Goal: Information Seeking & Learning: Learn about a topic

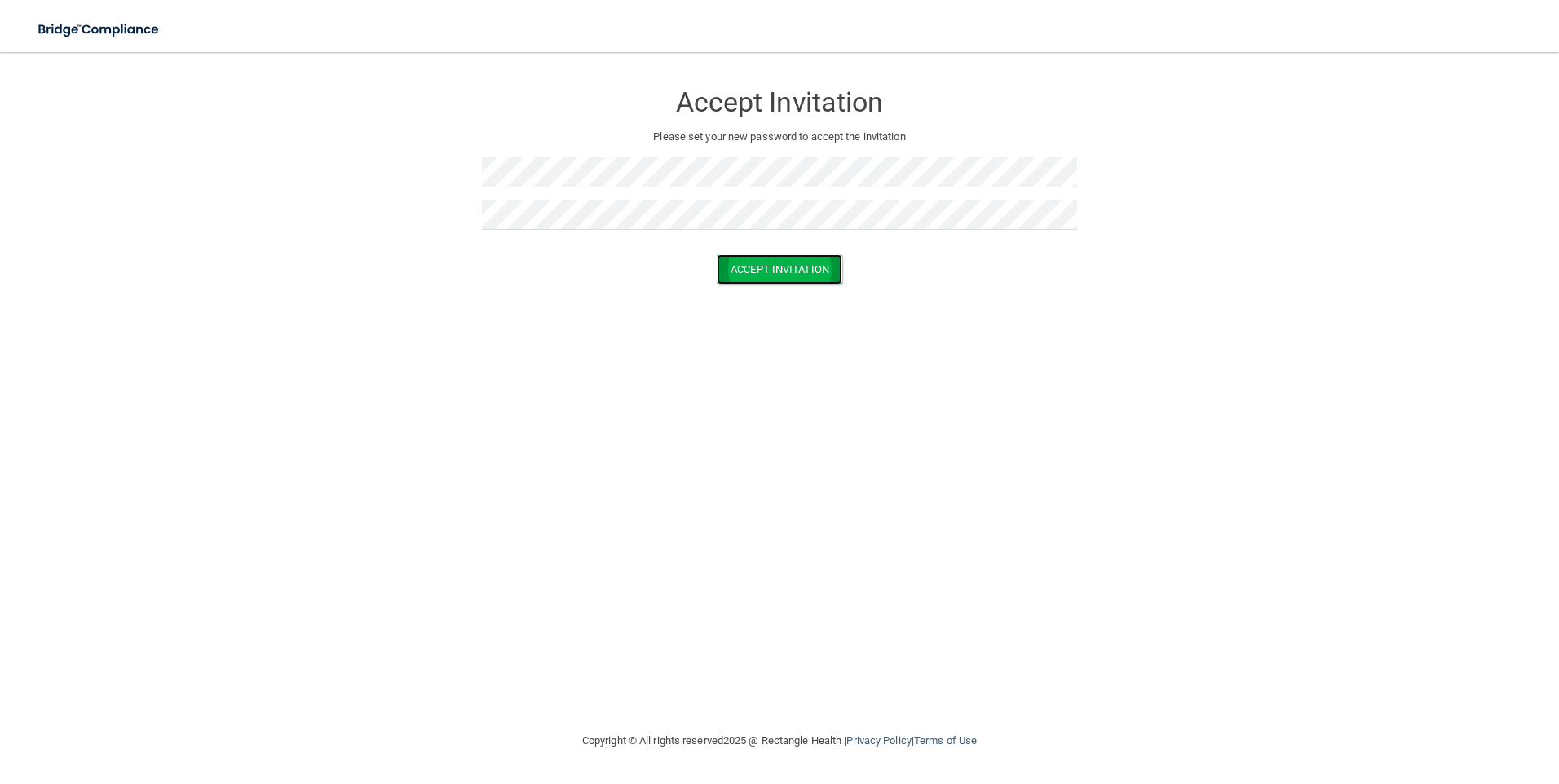
click at [818, 271] on button "Accept Invitation" at bounding box center [780, 270] width 125 height 30
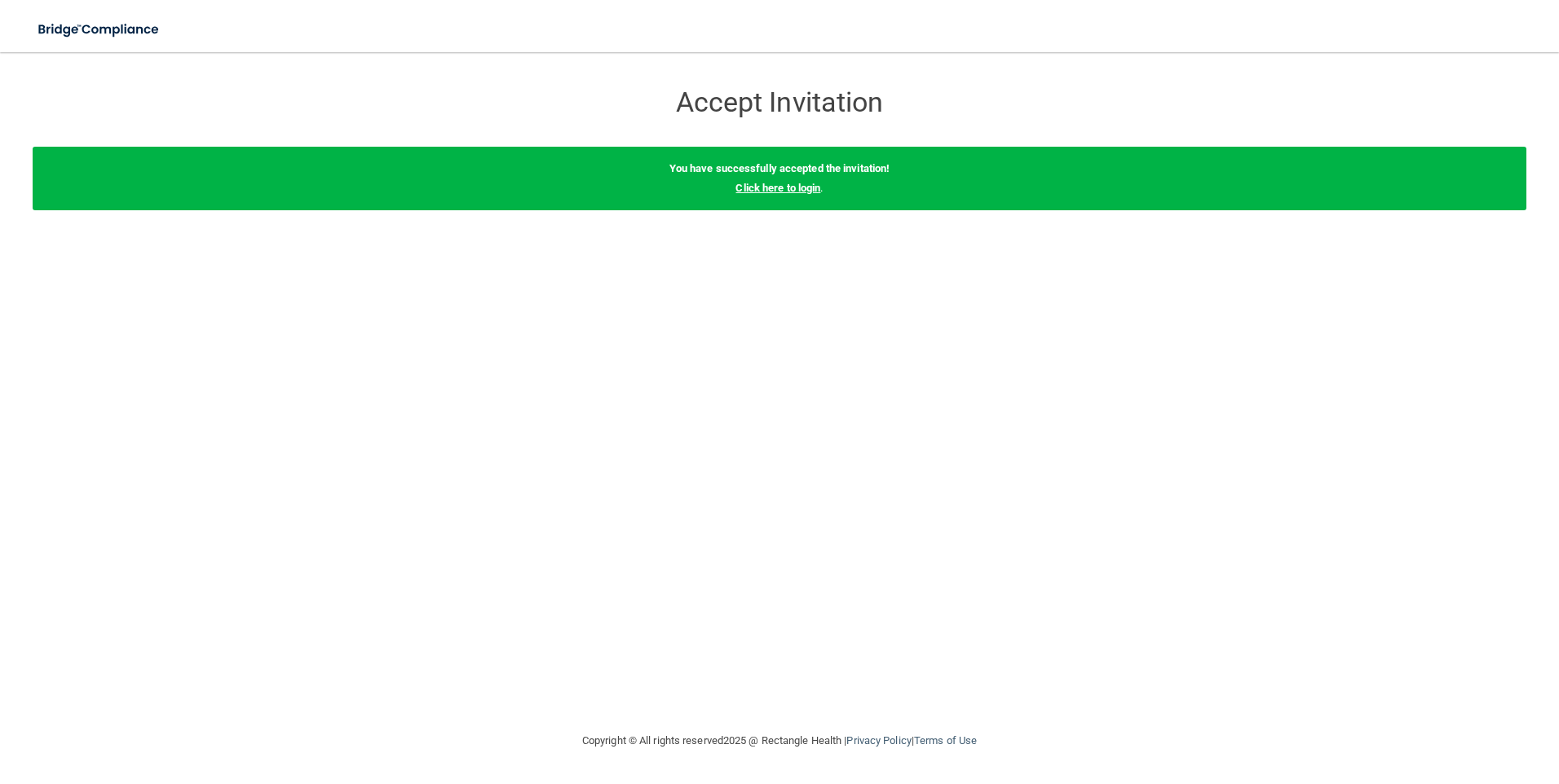
click at [807, 188] on link "Click here to login" at bounding box center [778, 188] width 85 height 12
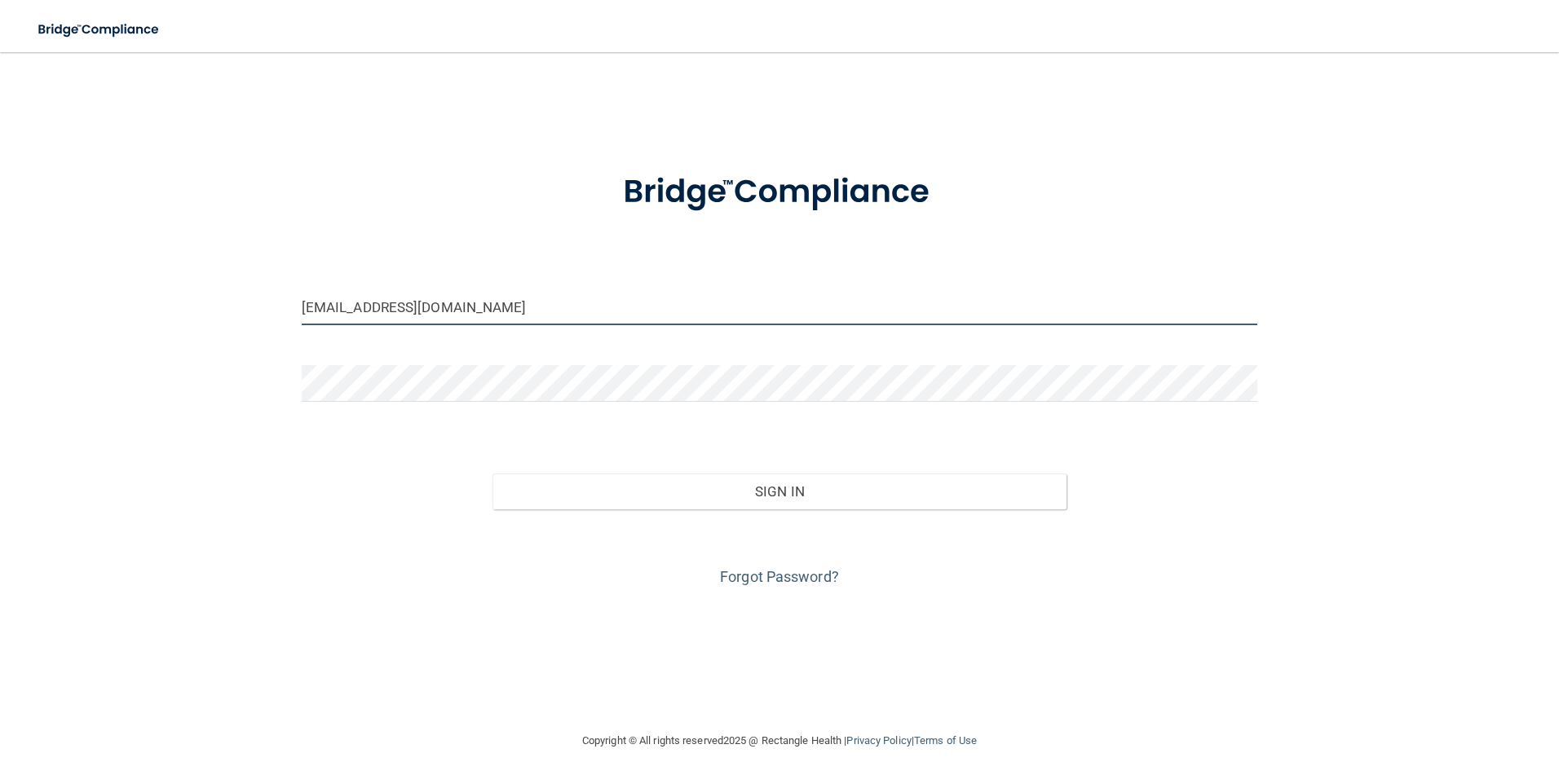
click at [505, 315] on input "[EMAIL_ADDRESS][DOMAIN_NAME]" at bounding box center [780, 307] width 956 height 37
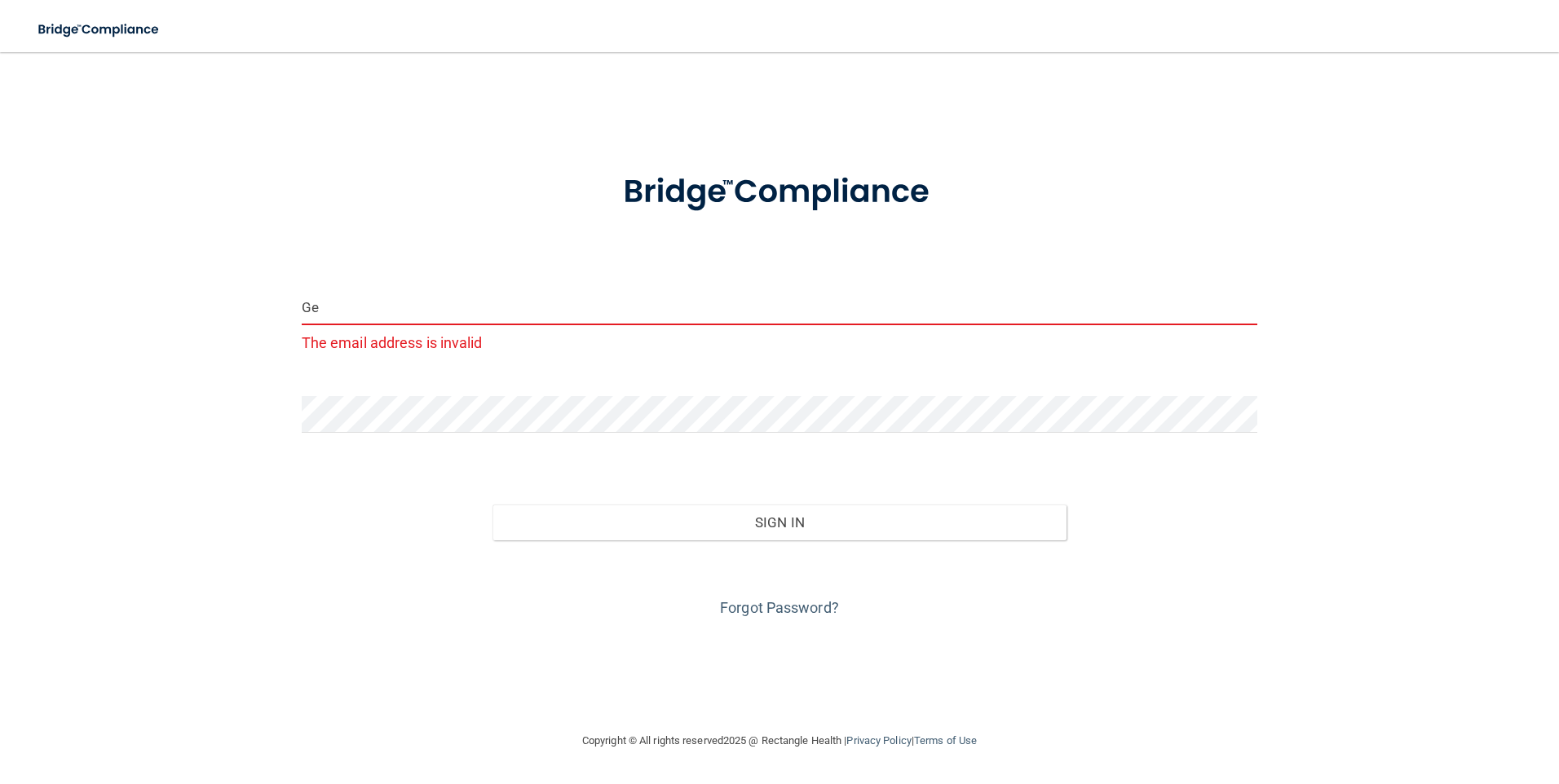
type input "G"
type input "[EMAIL_ADDRESS][DOMAIN_NAME]"
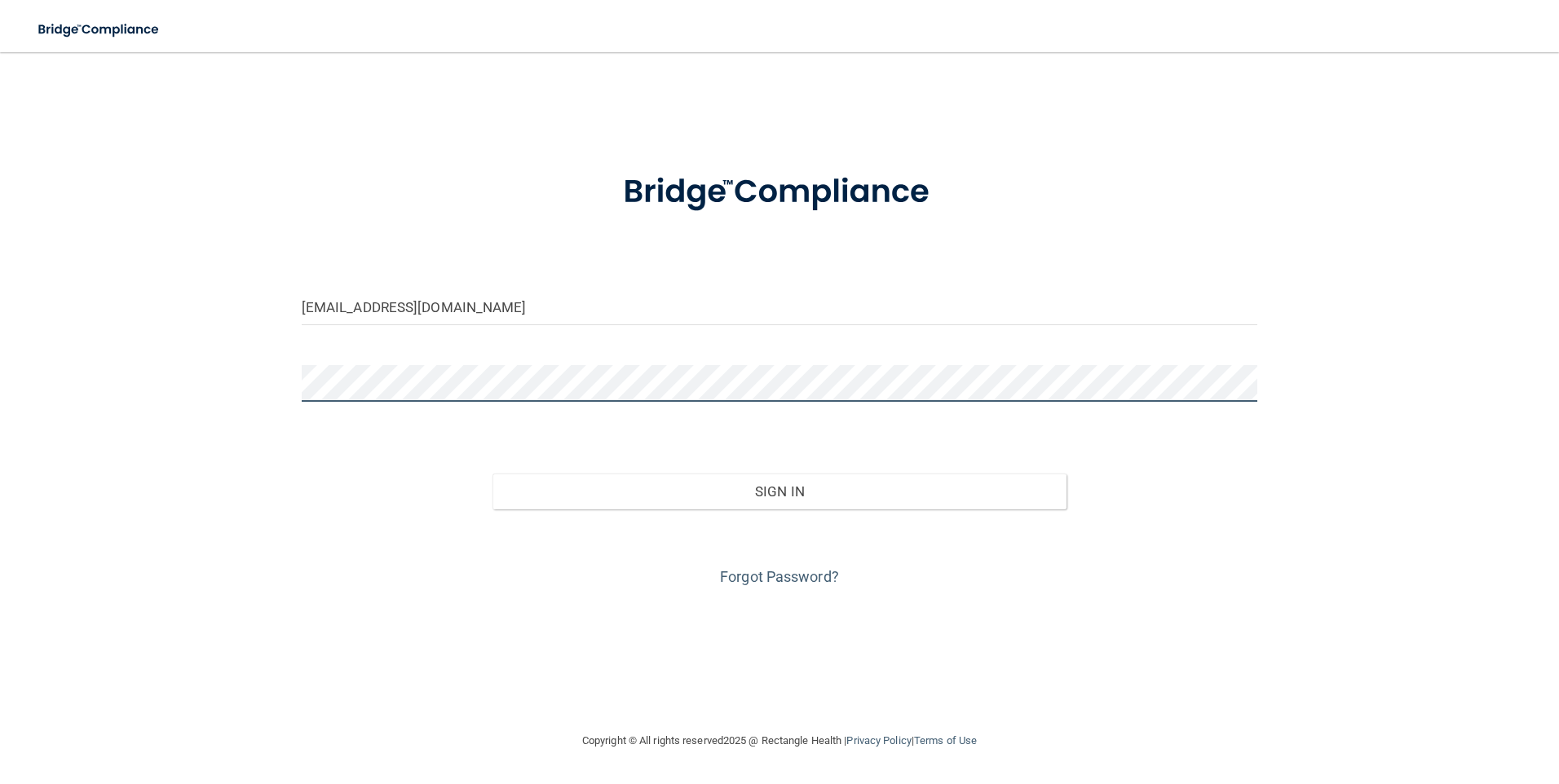
click at [267, 379] on div "[EMAIL_ADDRESS][DOMAIN_NAME] Invalid email/password. You don't have permission …" at bounding box center [779, 391] width 1493 height 646
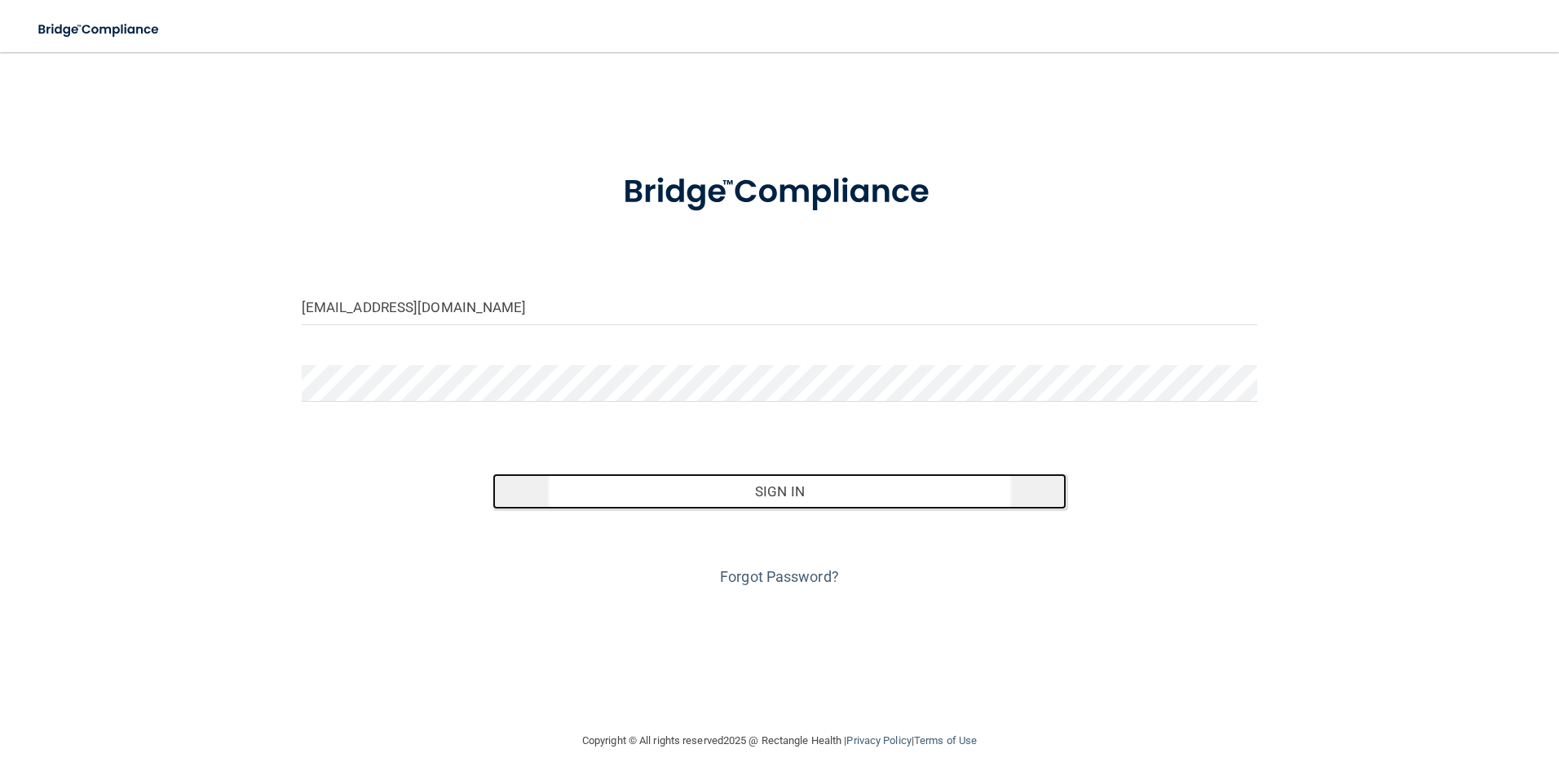
click at [810, 491] on button "Sign In" at bounding box center [780, 492] width 574 height 36
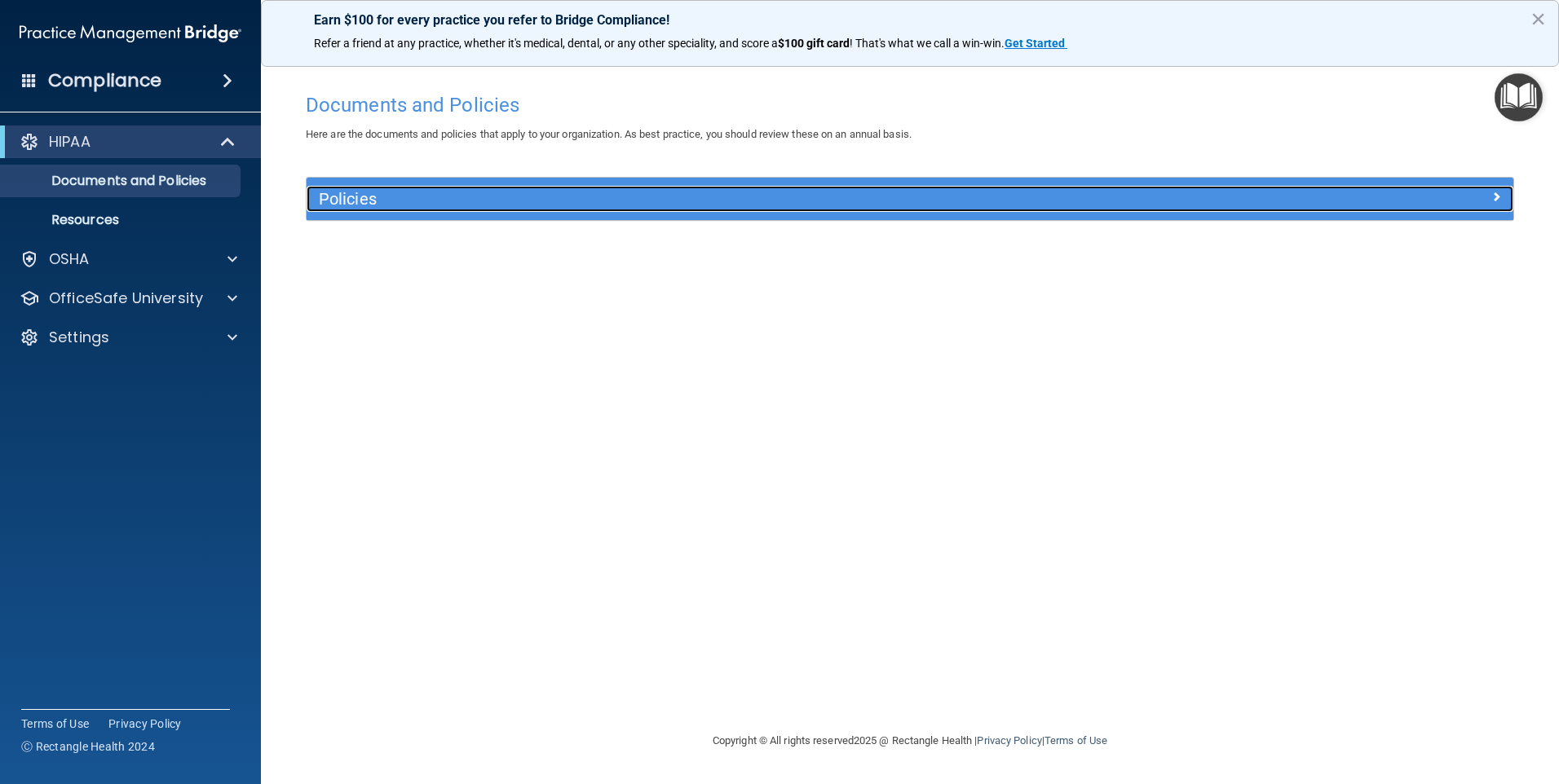
click at [657, 188] on div "Policies" at bounding box center [759, 198] width 905 height 26
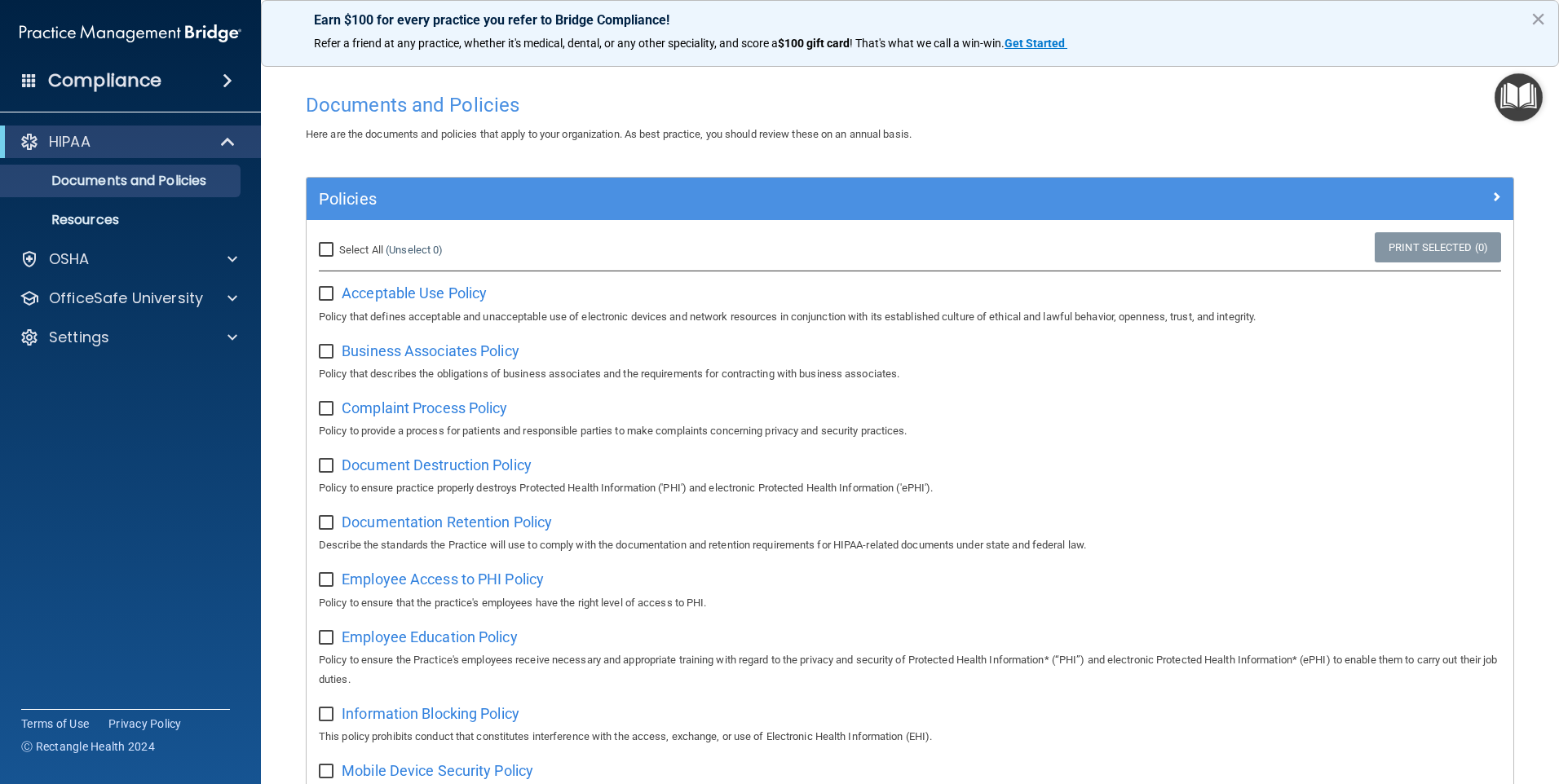
click at [232, 82] on span at bounding box center [227, 81] width 9 height 20
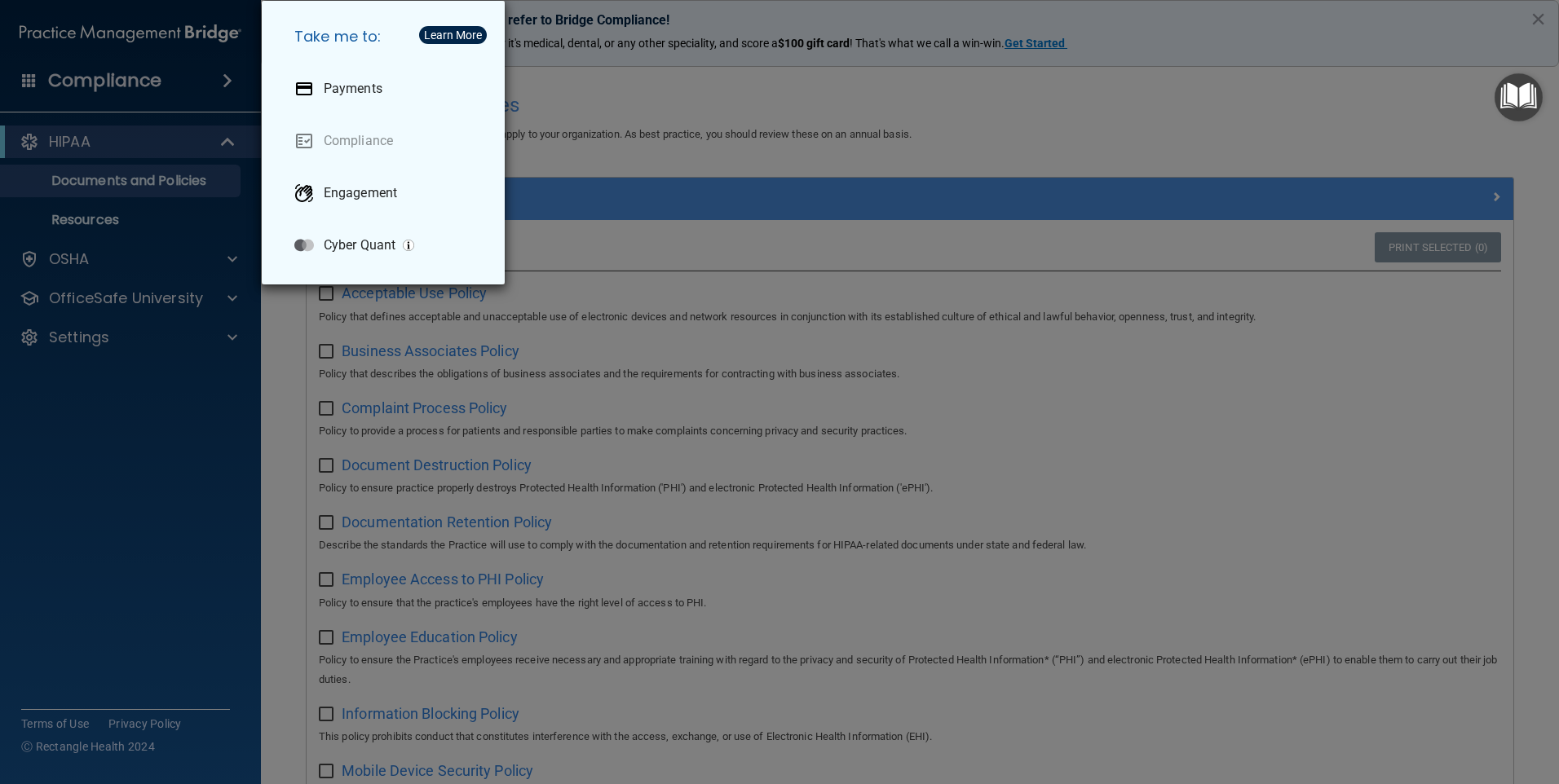
click at [195, 149] on div "Take me to: Payments Compliance Engagement Cyber Quant" at bounding box center [780, 392] width 1559 height 784
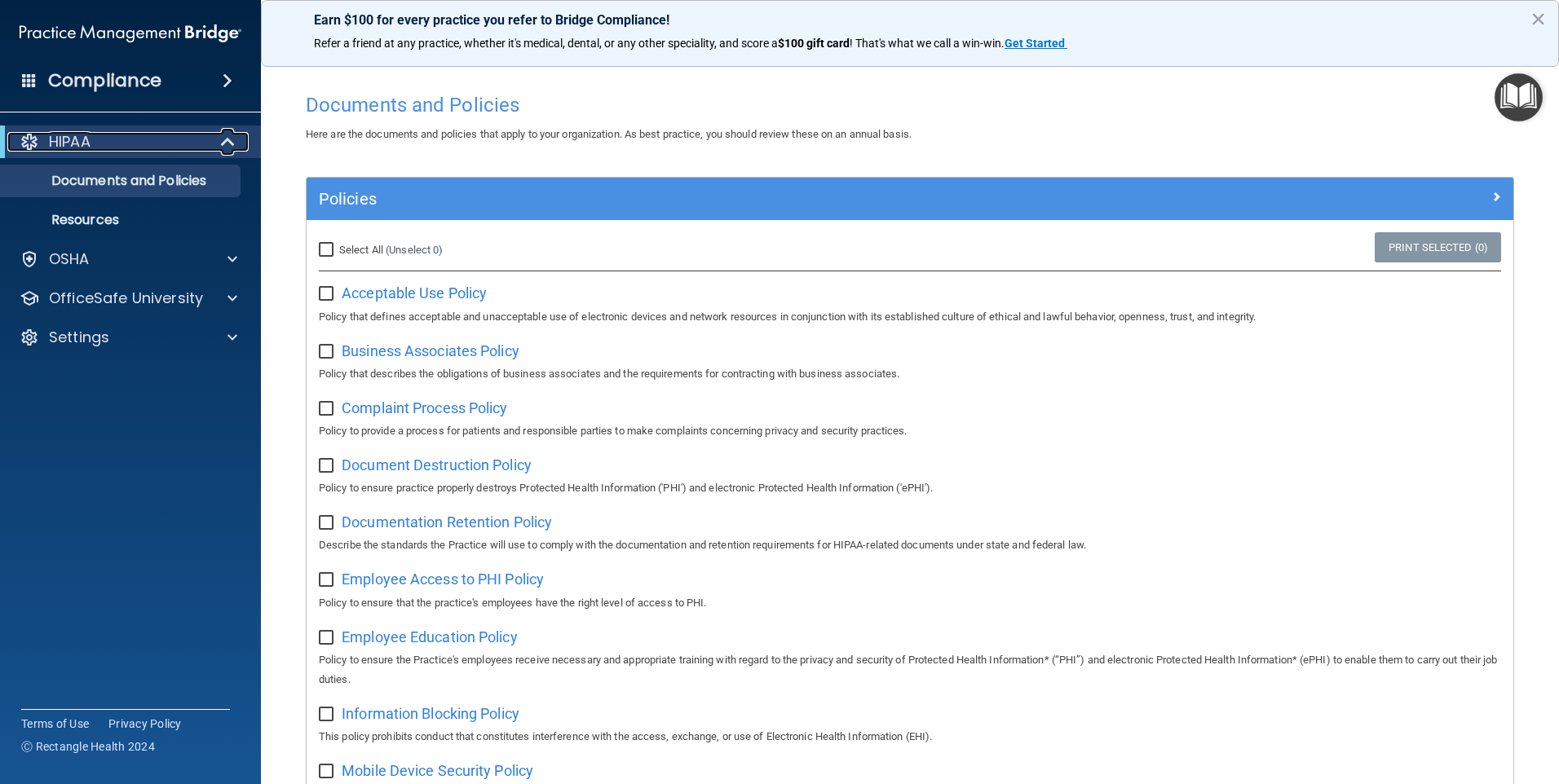
click at [226, 141] on span at bounding box center [229, 141] width 14 height 20
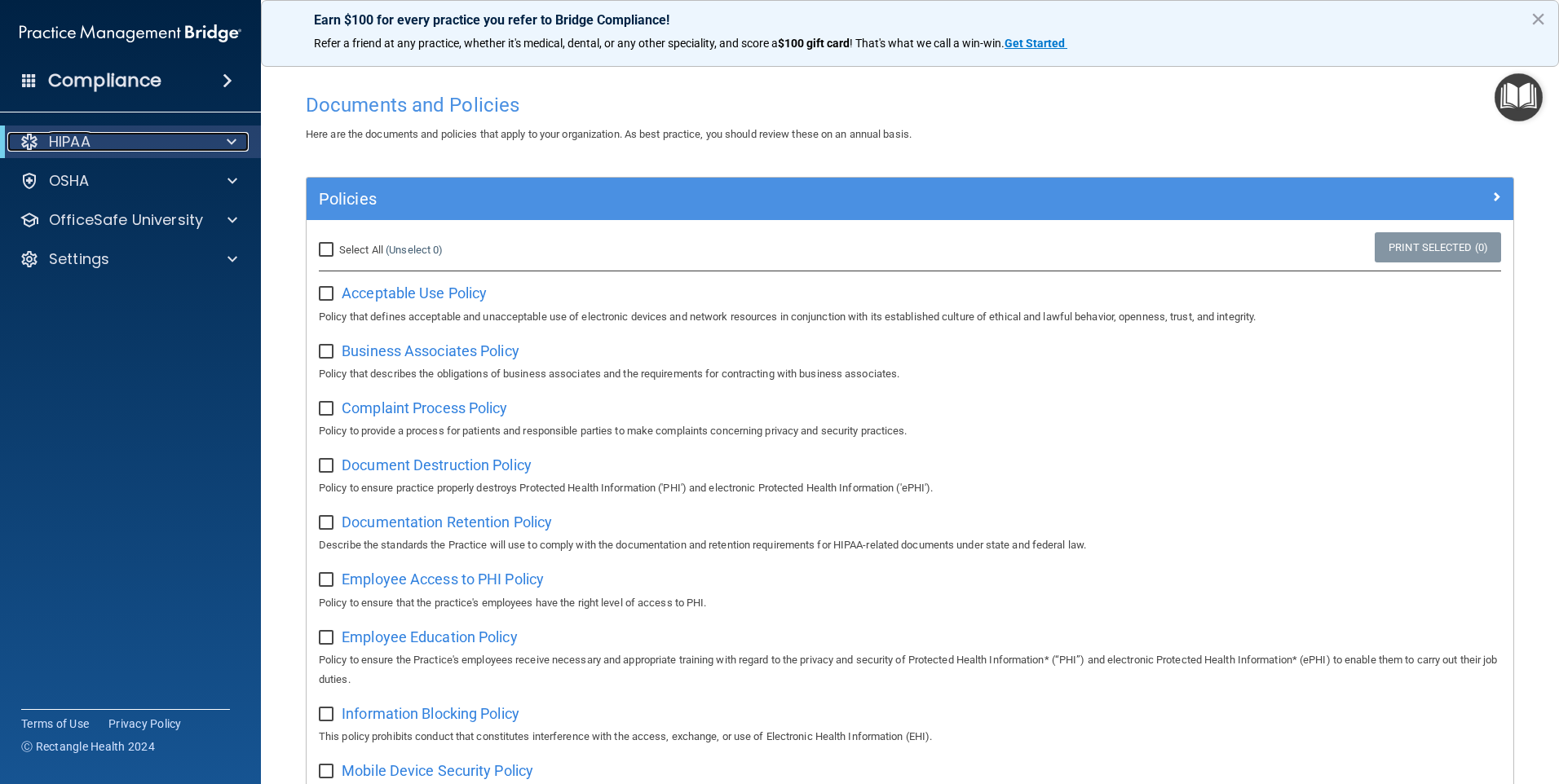
click at [227, 141] on span at bounding box center [232, 141] width 9 height 20
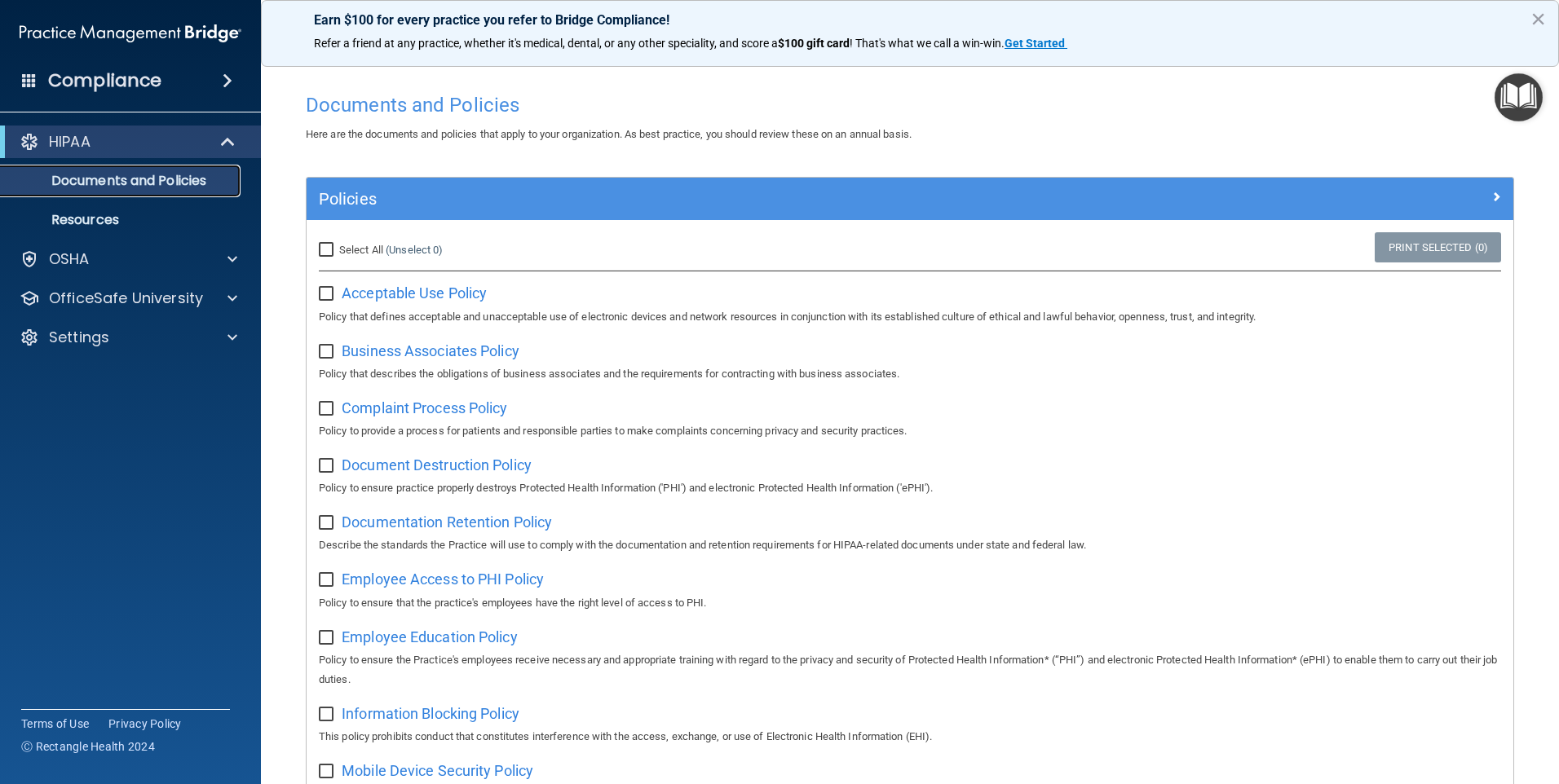
click at [199, 175] on p "Documents and Policies" at bounding box center [122, 180] width 222 height 16
click at [326, 289] on input "checkbox" at bounding box center [329, 294] width 19 height 13
click at [326, 292] on input "checkbox" at bounding box center [329, 294] width 19 height 13
checkbox input "false"
click at [329, 349] on input "checkbox" at bounding box center [329, 352] width 19 height 13
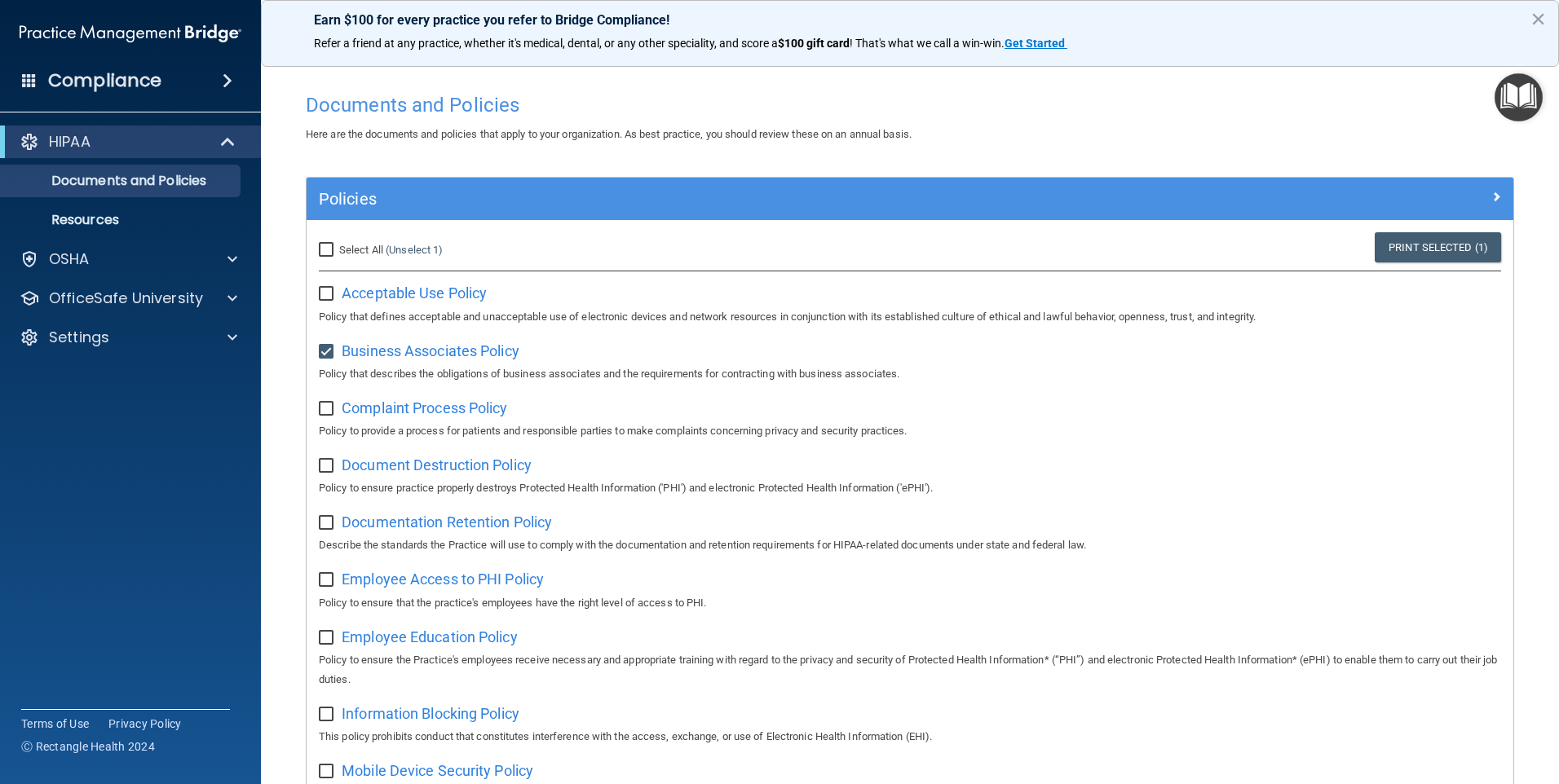
click at [329, 349] on input "checkbox" at bounding box center [329, 352] width 19 height 13
checkbox input "false"
click at [325, 297] on input "checkbox" at bounding box center [329, 294] width 19 height 13
checkbox input "true"
click at [1505, 93] on img "Open Resource Center" at bounding box center [1518, 97] width 48 height 48
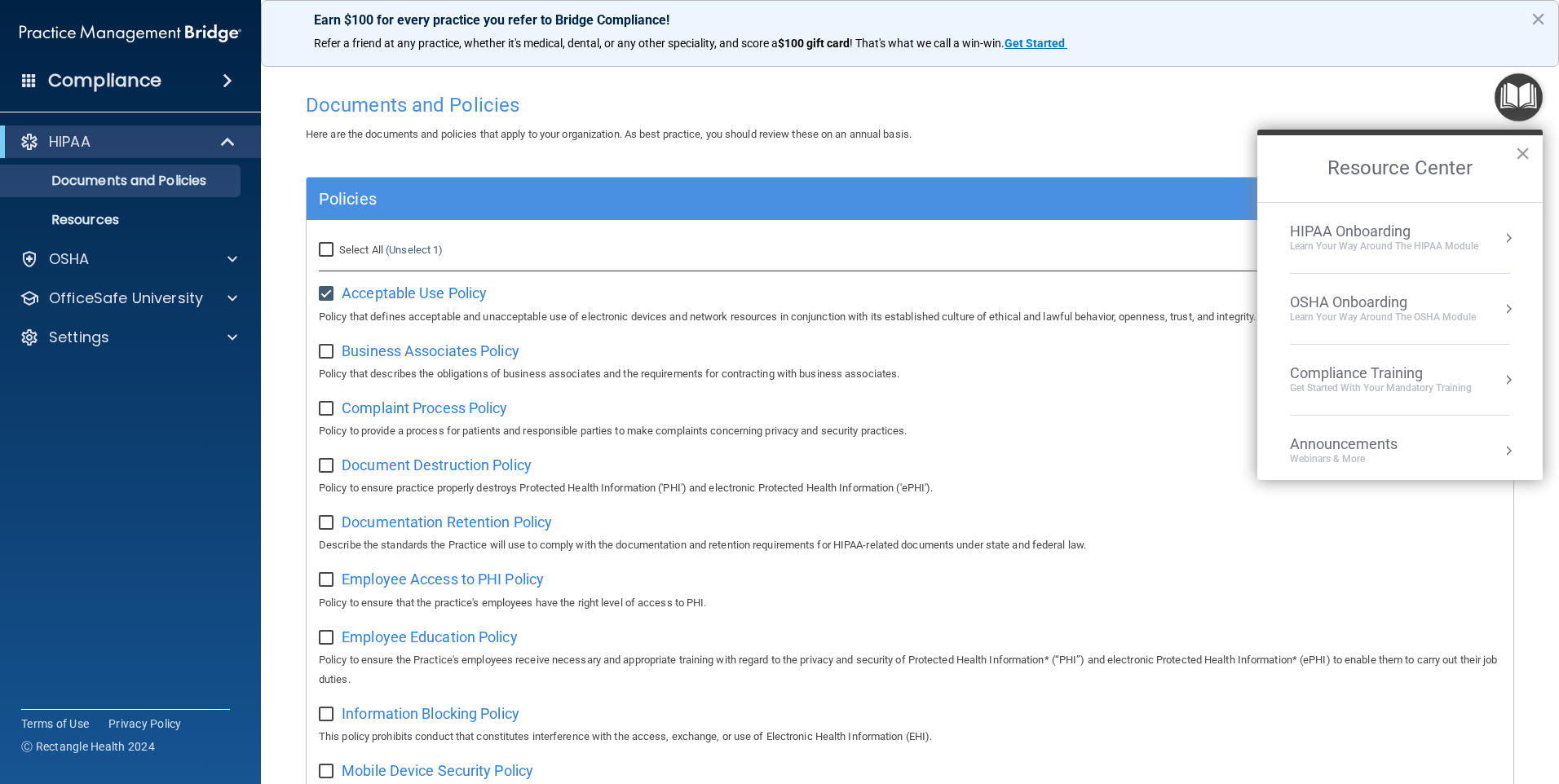
click at [1436, 226] on div "HIPAA Onboarding" at bounding box center [1384, 231] width 188 height 18
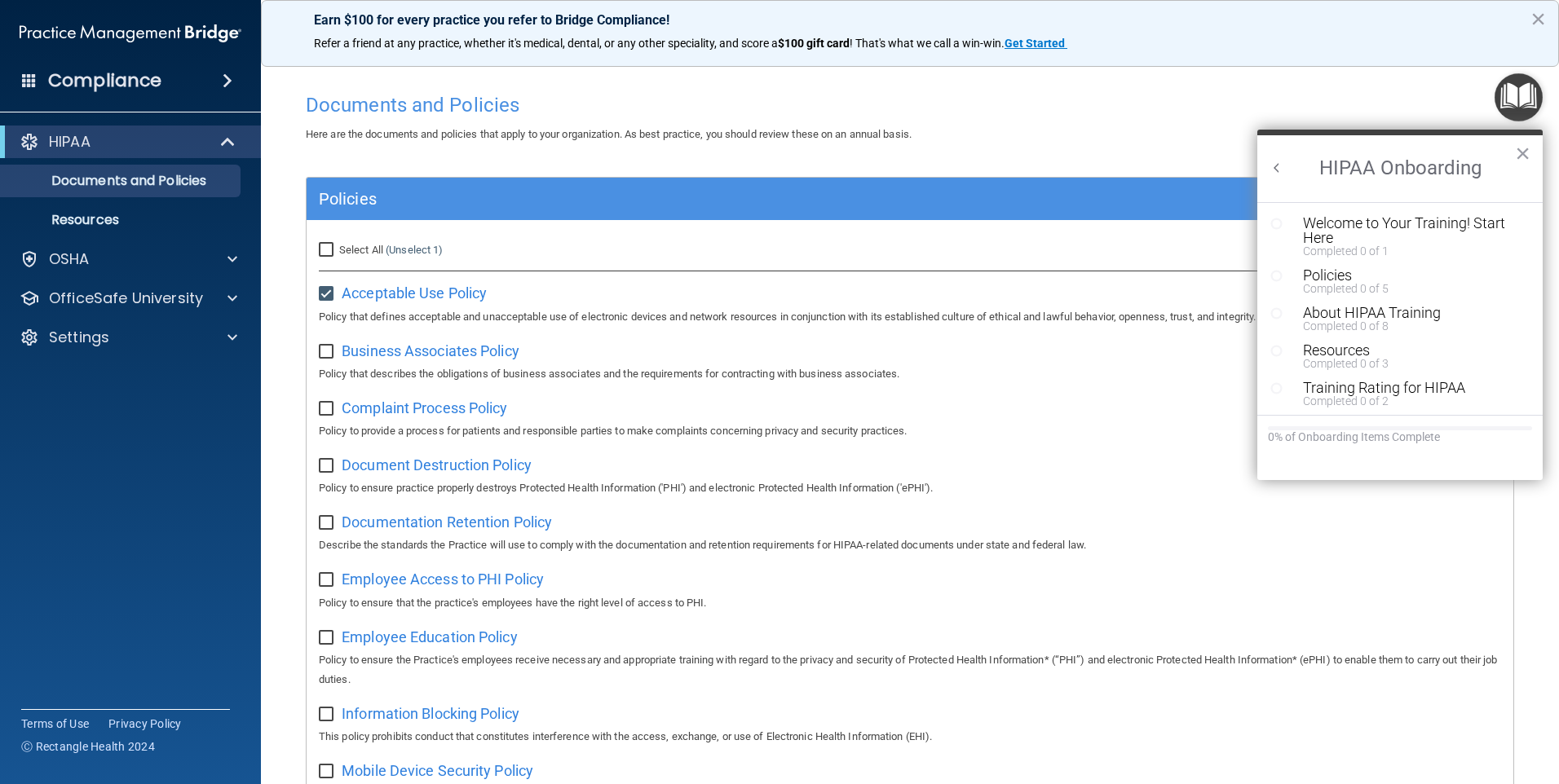
click at [1436, 226] on div "Welcome to Your Training! Start Here" at bounding box center [1405, 231] width 206 height 29
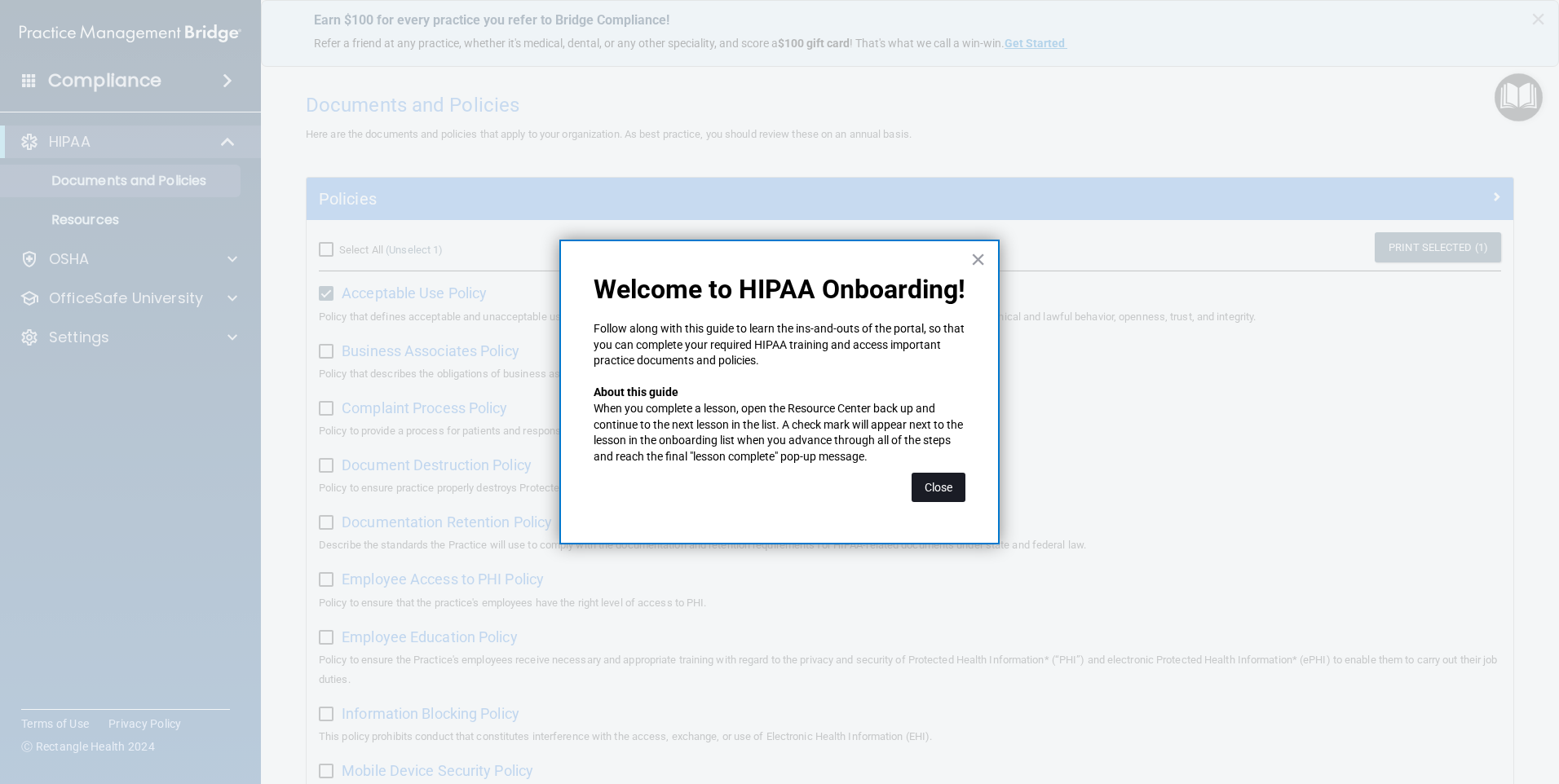
click at [936, 488] on button "Close" at bounding box center [938, 487] width 54 height 29
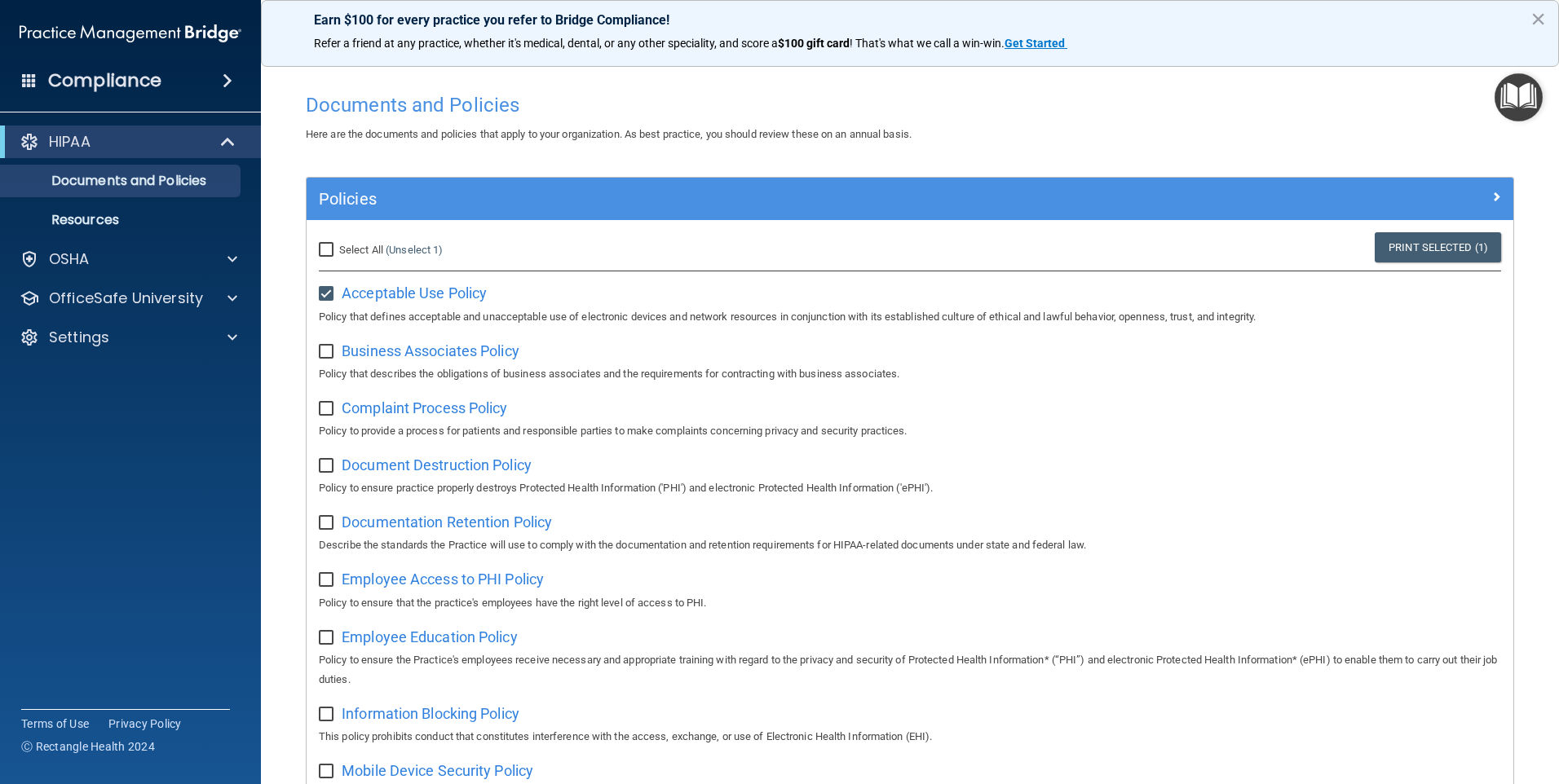
click at [1511, 89] on img "Open Resource Center" at bounding box center [1518, 97] width 48 height 48
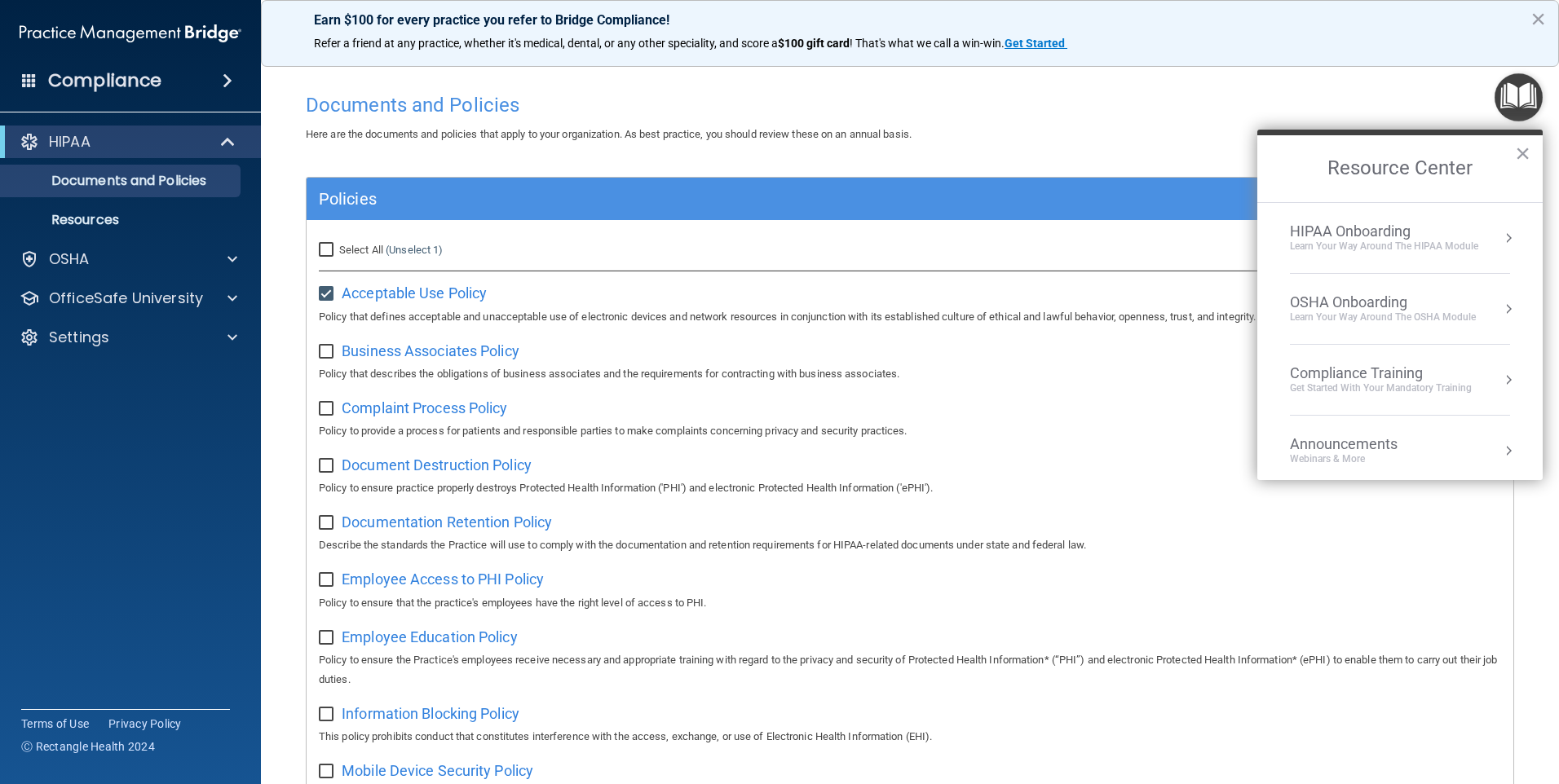
click at [1413, 244] on div "Learn Your Way around the HIPAA module" at bounding box center [1384, 246] width 188 height 14
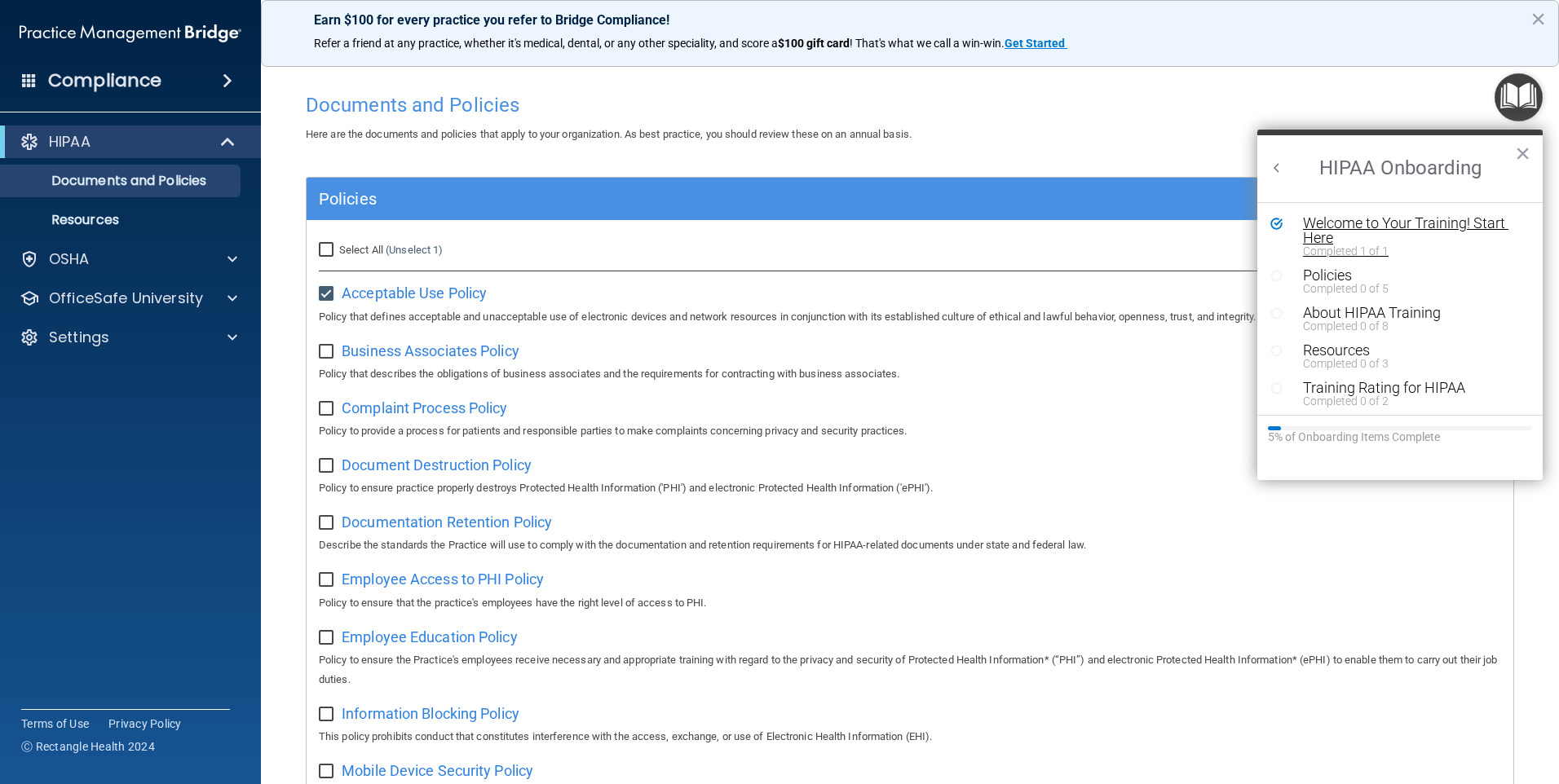
click at [1337, 225] on div "Welcome to Your Training! Start Here" at bounding box center [1405, 231] width 206 height 29
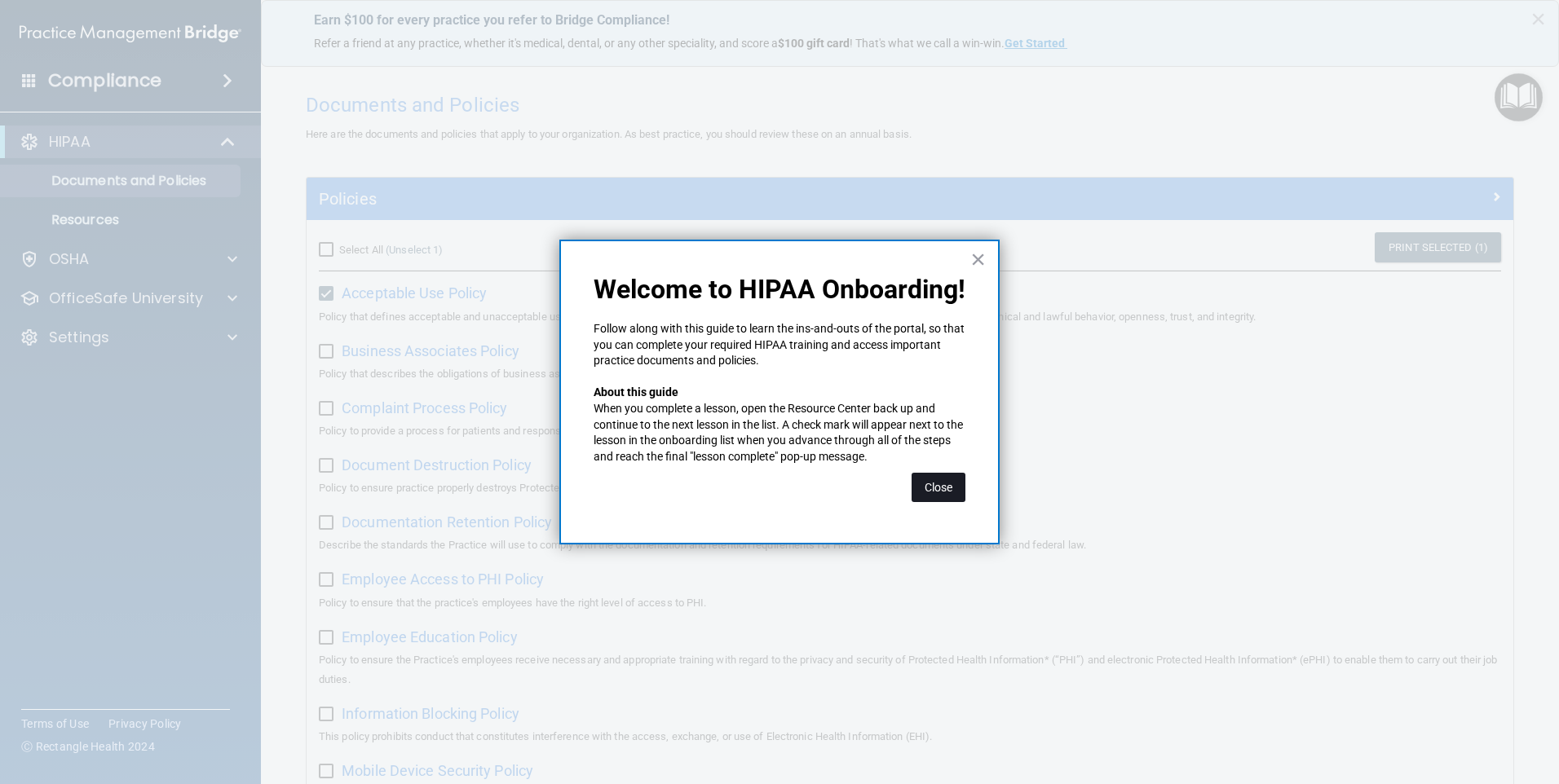
click at [938, 483] on button "Close" at bounding box center [938, 487] width 54 height 29
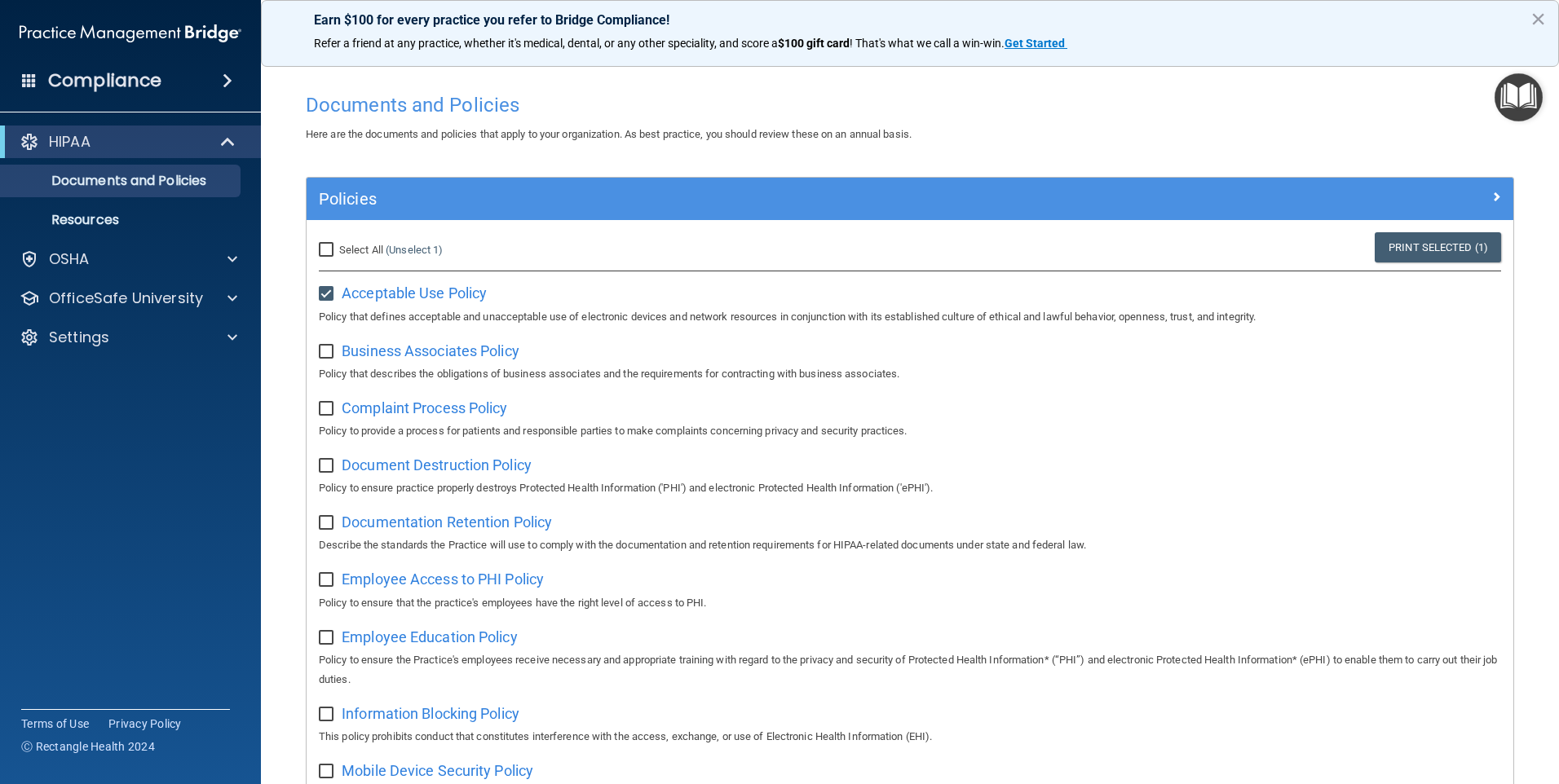
click at [1528, 105] on img "Open Resource Center" at bounding box center [1518, 97] width 48 height 48
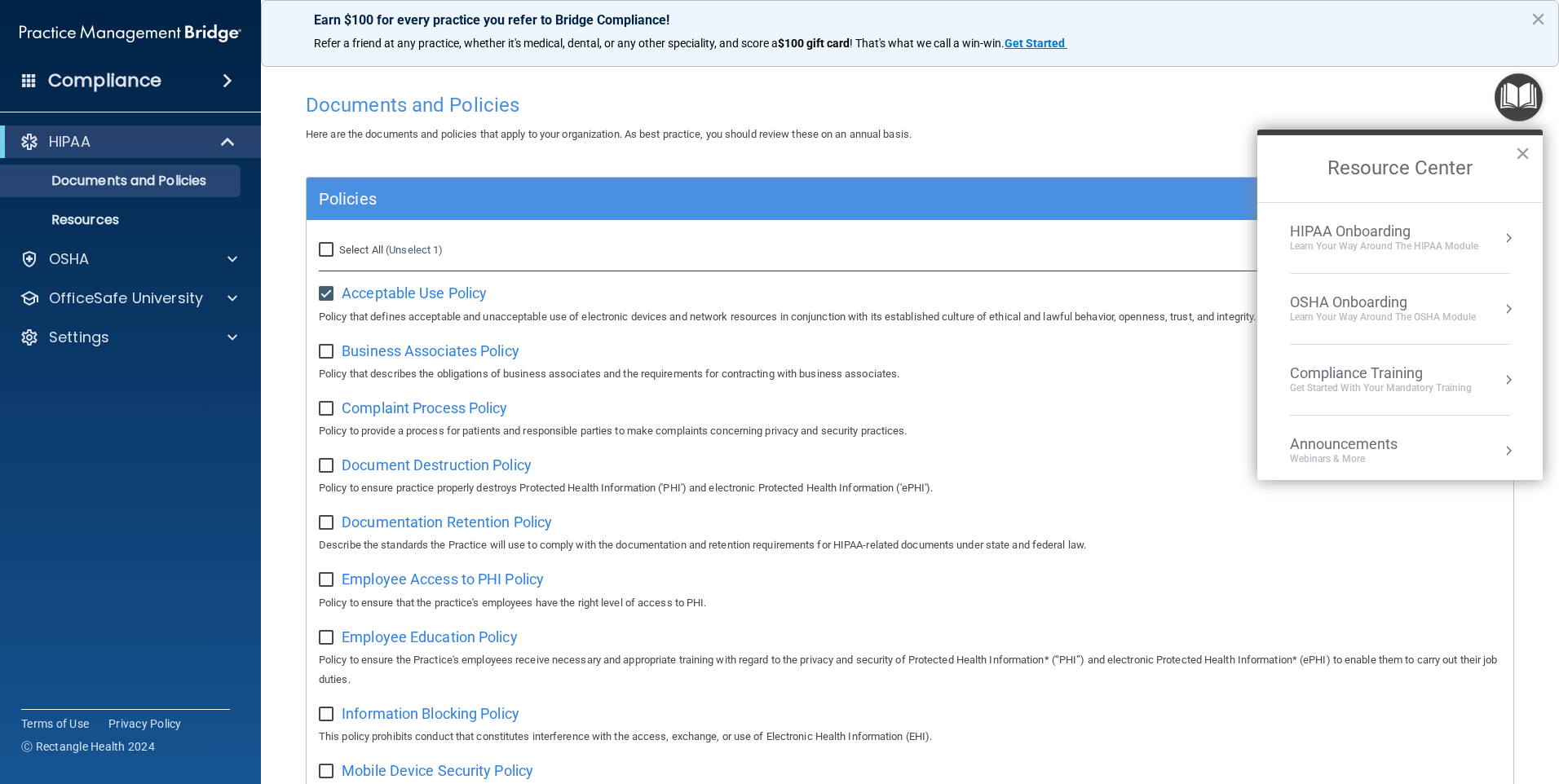
click at [1460, 239] on div "HIPAA Onboarding" at bounding box center [1384, 231] width 188 height 18
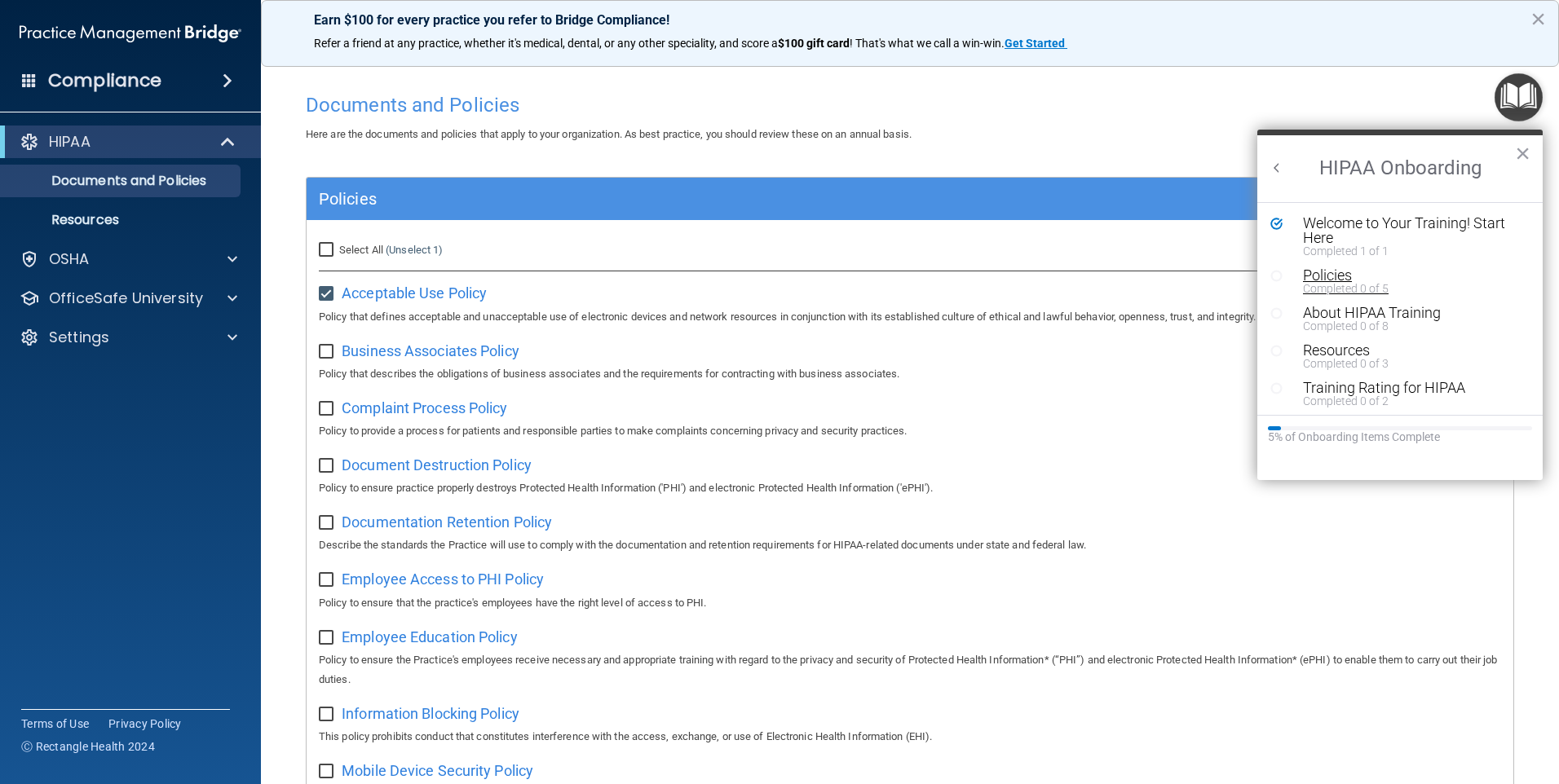
click at [1348, 288] on div "Completed 0 of 5" at bounding box center [1405, 289] width 206 height 11
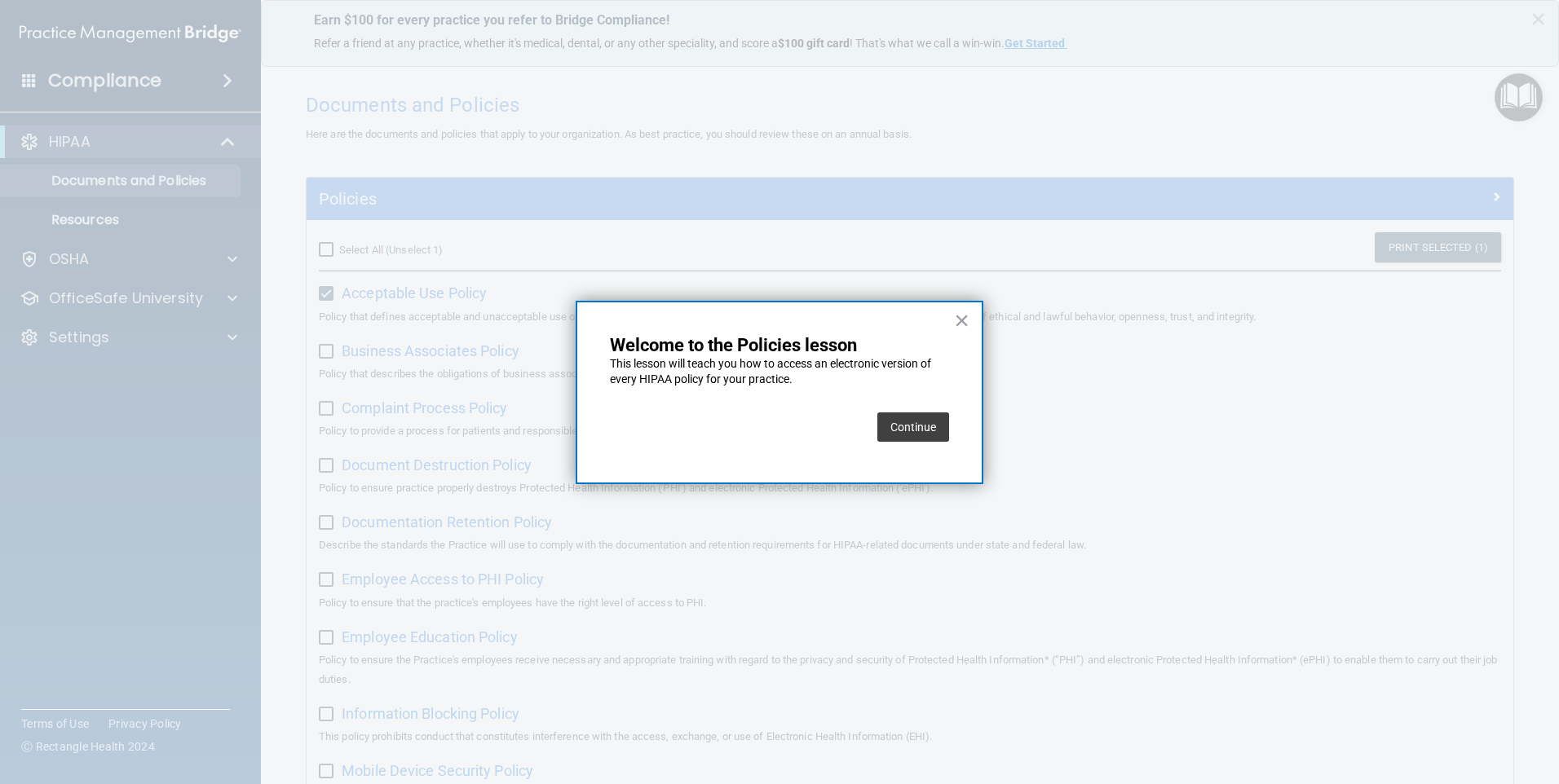
click at [919, 423] on button "Continue" at bounding box center [913, 427] width 72 height 29
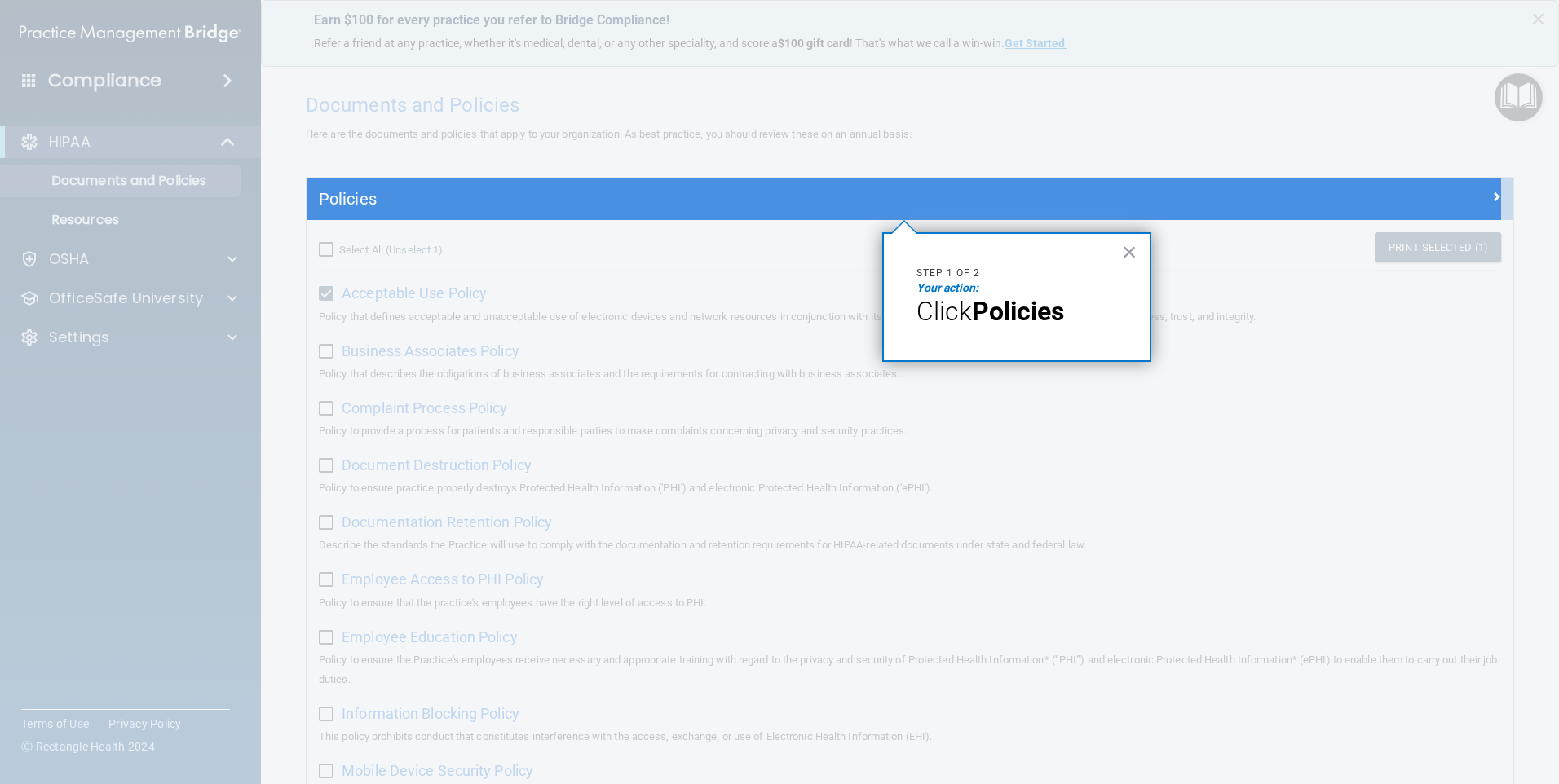
click at [1011, 310] on strong "Policies" at bounding box center [1018, 311] width 92 height 31
click at [962, 312] on span "Click" at bounding box center [944, 311] width 55 height 31
click at [1137, 252] on div "× Step 1 of 2 Your action: Click Policies" at bounding box center [1016, 297] width 269 height 130
click at [973, 294] on em "Your action:" at bounding box center [947, 288] width 62 height 13
drag, startPoint x: 968, startPoint y: 320, endPoint x: 1036, endPoint y: 308, distance: 69.1
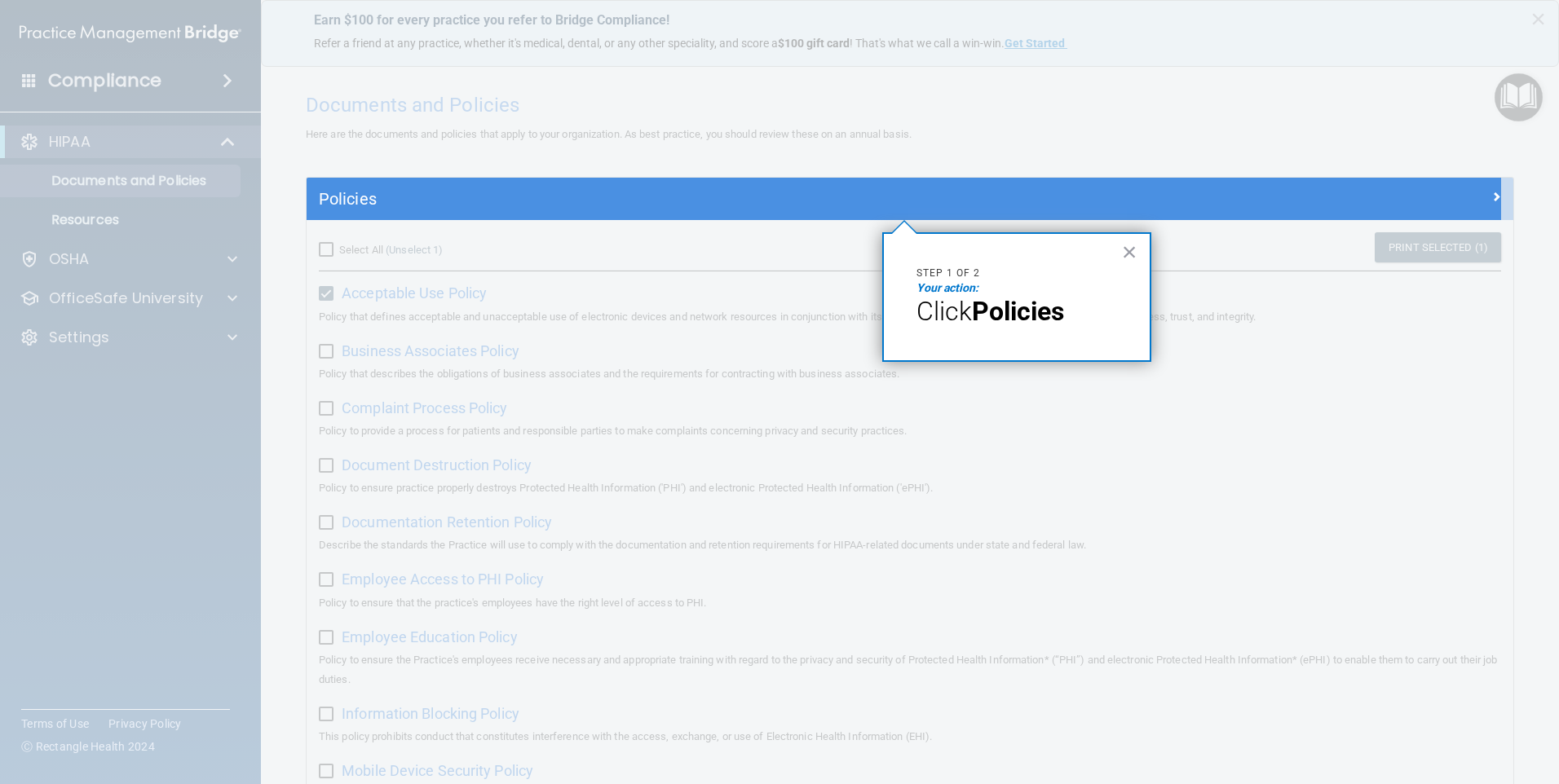
click at [970, 320] on span "Click" at bounding box center [944, 311] width 55 height 31
click at [1037, 308] on strong "Policies" at bounding box center [1018, 311] width 92 height 31
drag, startPoint x: 1037, startPoint y: 308, endPoint x: 1126, endPoint y: 256, distance: 103.1
click at [1126, 256] on button "×" at bounding box center [1130, 252] width 15 height 26
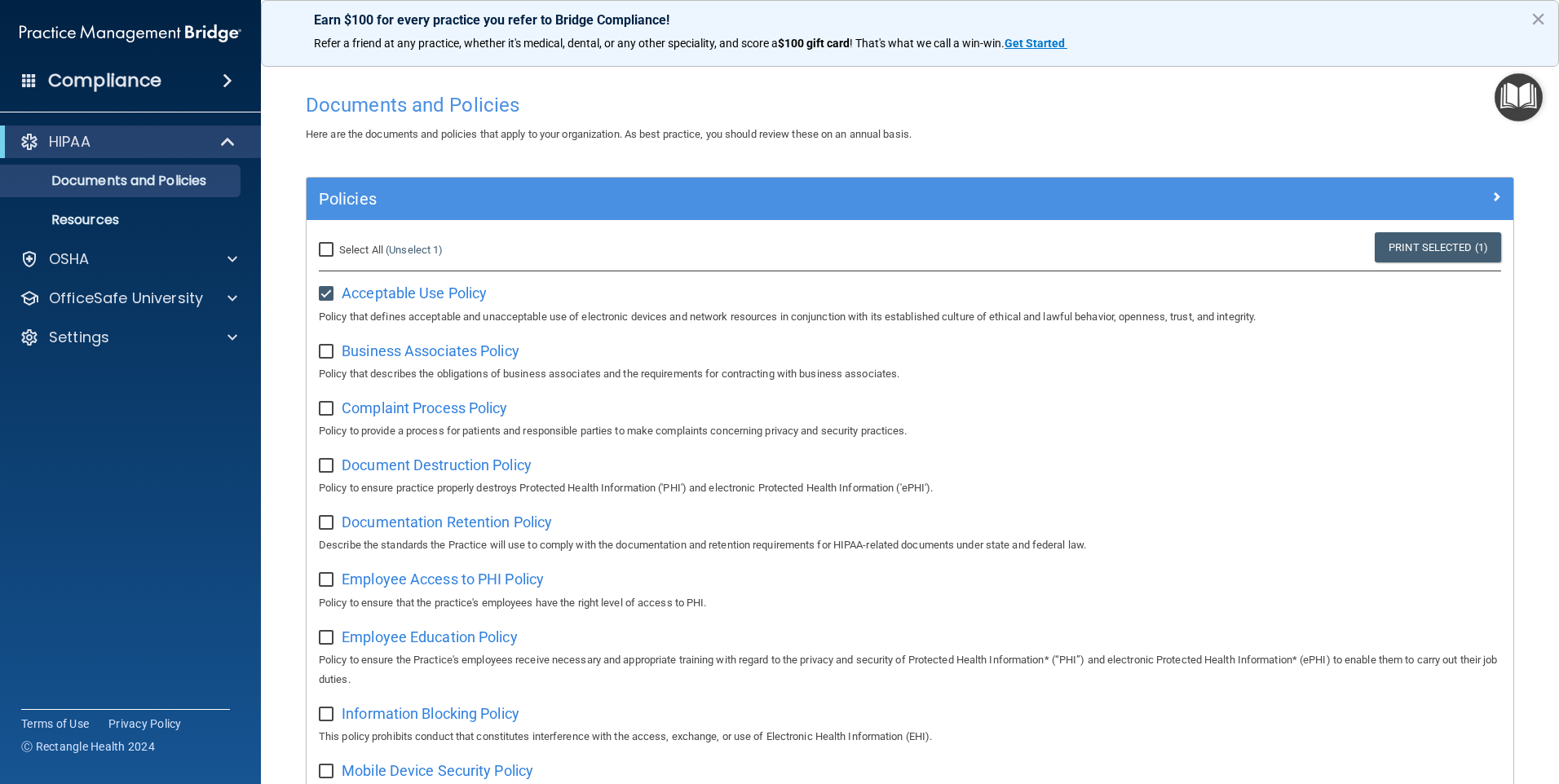
click at [1511, 91] on img "Open Resource Center" at bounding box center [1518, 97] width 48 height 48
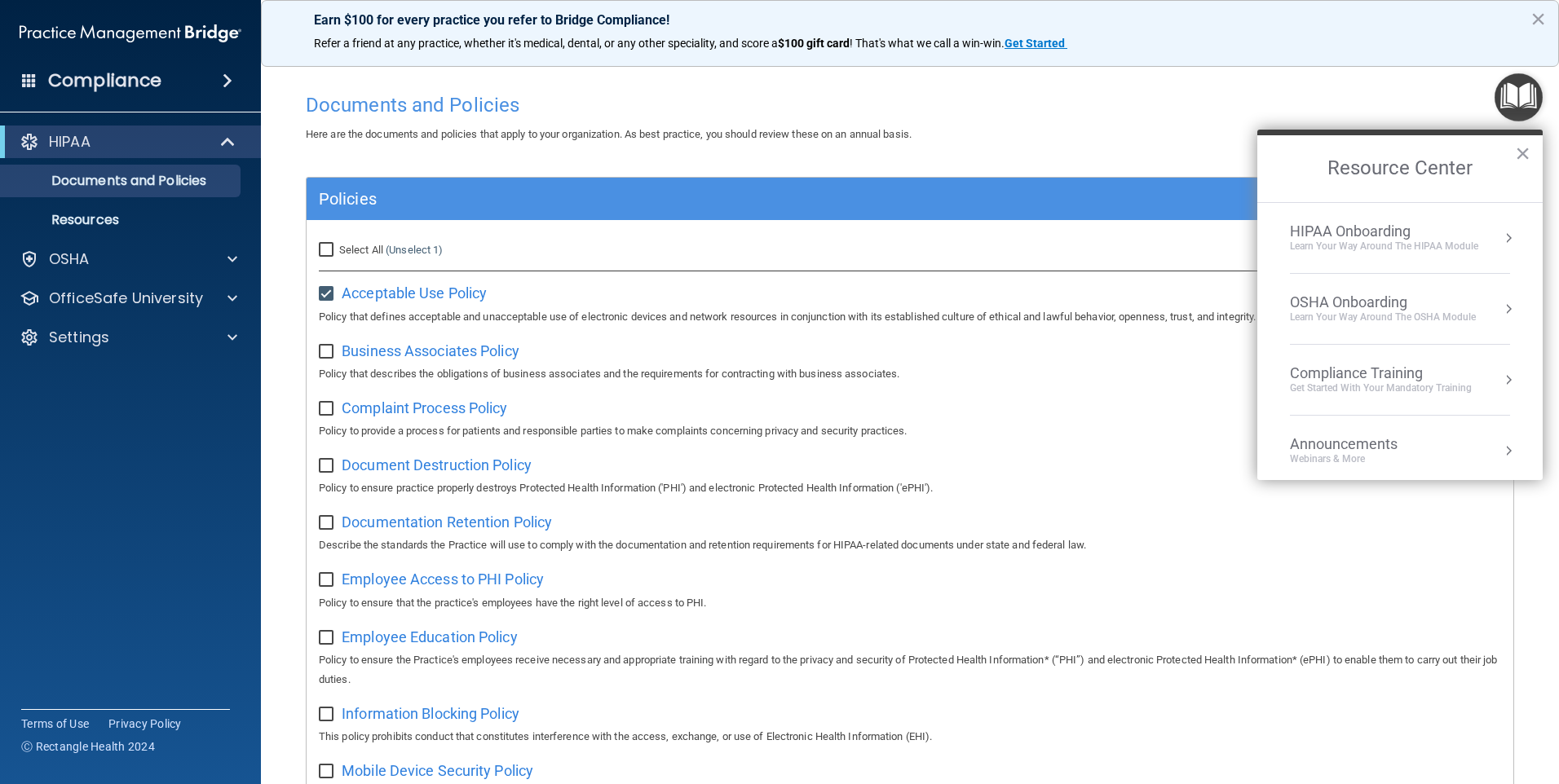
click at [1412, 251] on div "Learn Your Way around the HIPAA module" at bounding box center [1384, 246] width 188 height 14
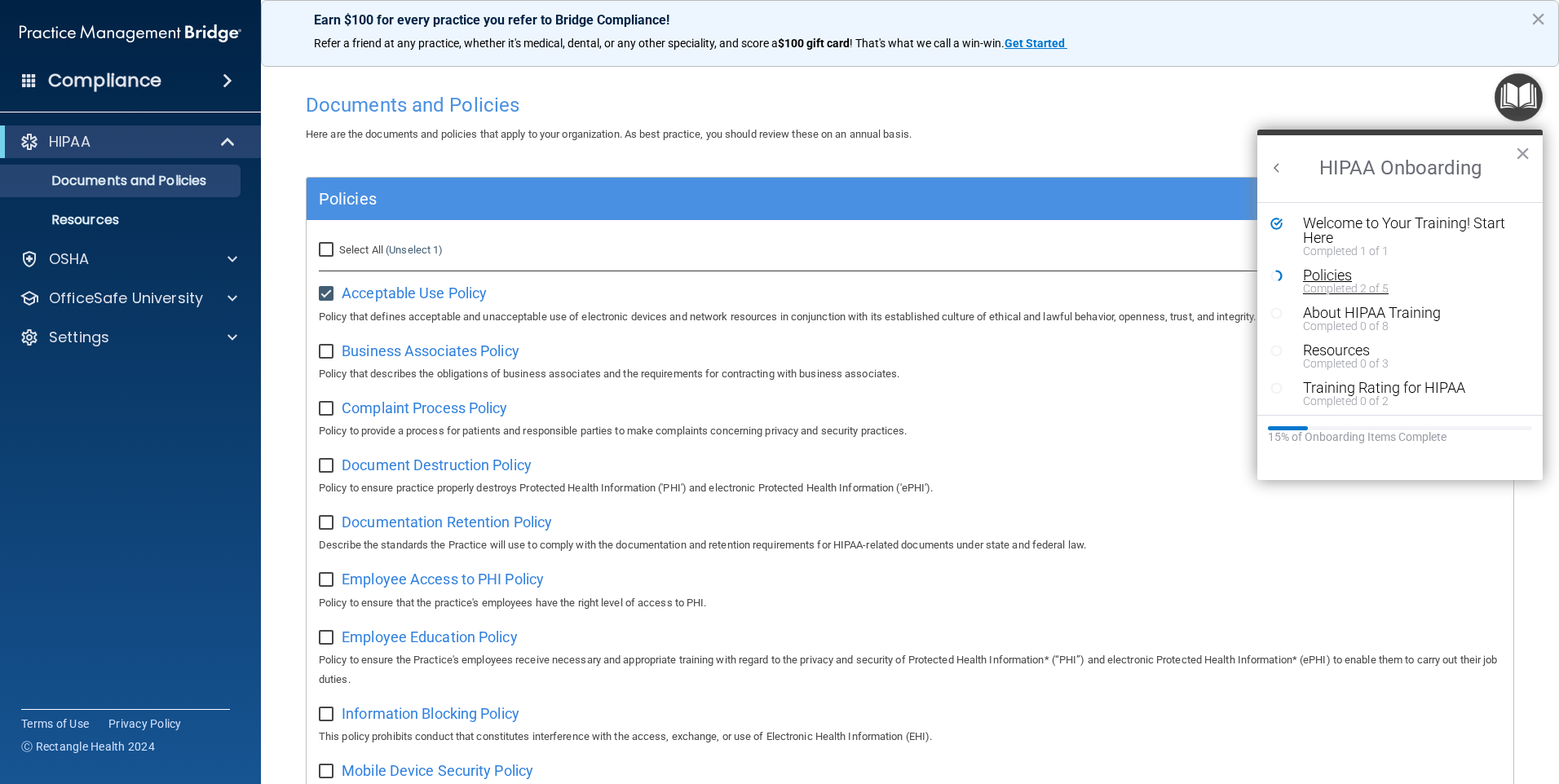
click at [1351, 290] on div "Completed 2 of 5" at bounding box center [1405, 289] width 206 height 11
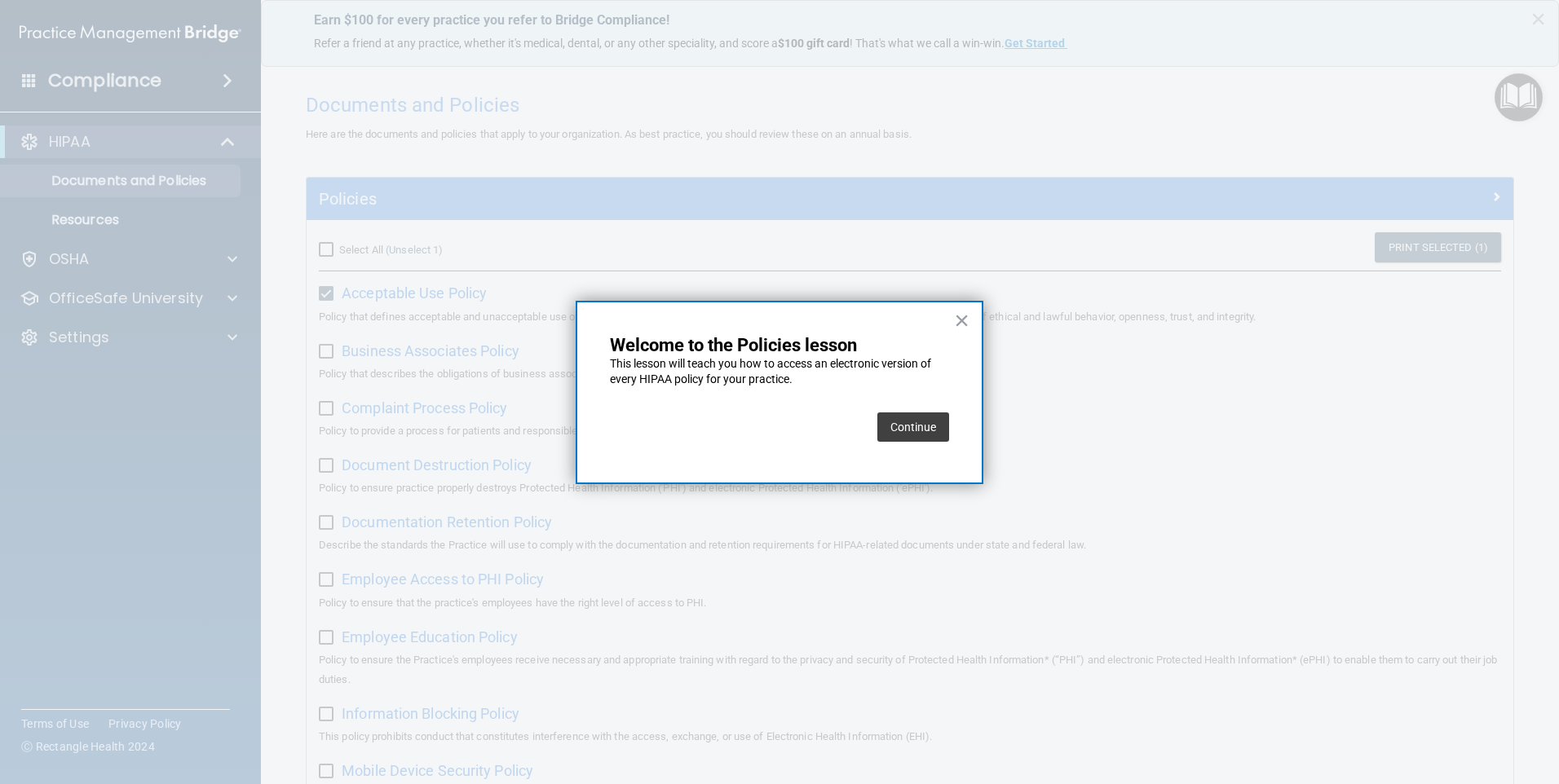
click at [932, 430] on button "Continue" at bounding box center [913, 427] width 72 height 29
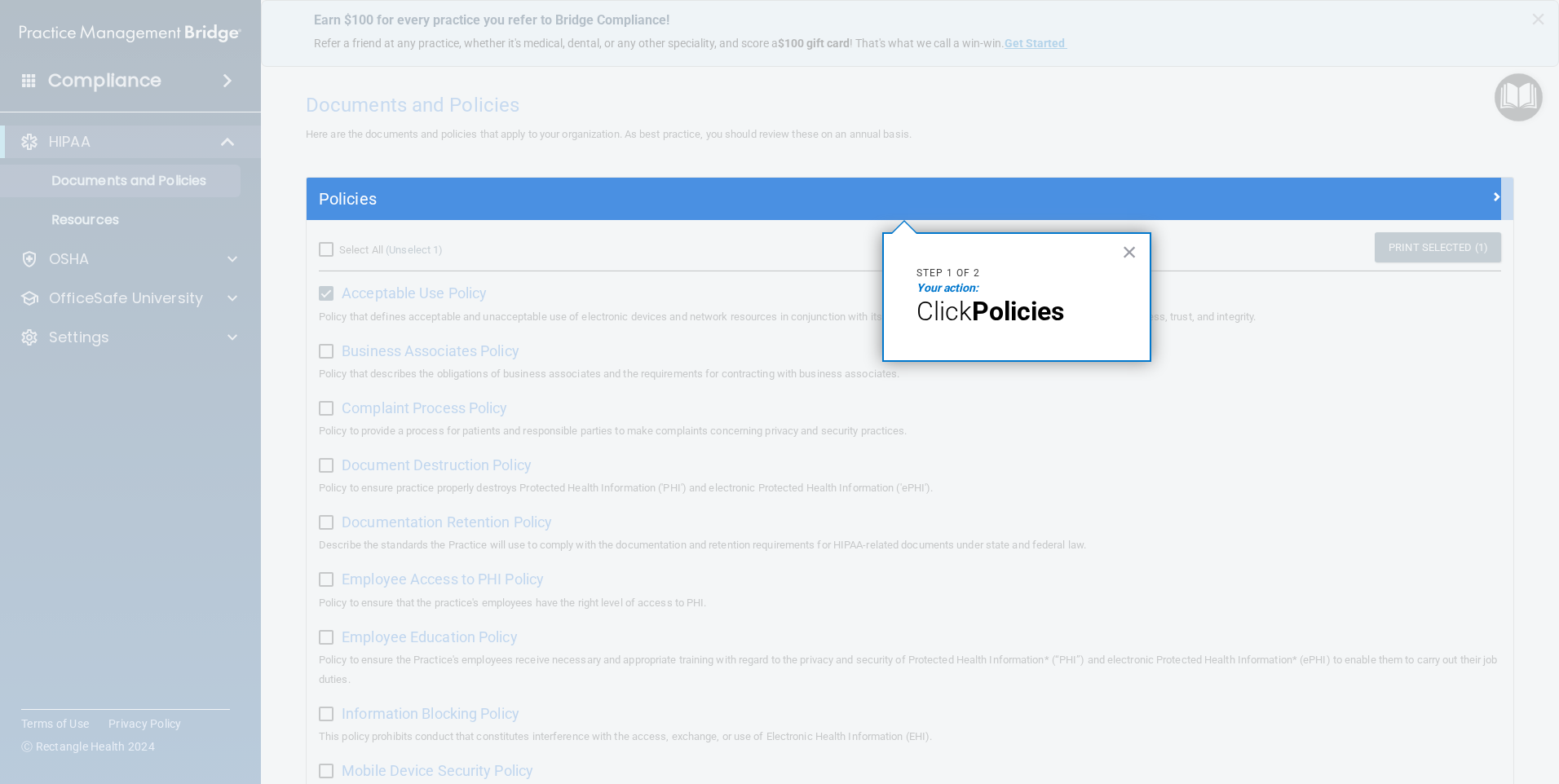
click at [1024, 310] on strong "Policies" at bounding box center [1018, 311] width 92 height 31
click at [956, 293] on em "Your action:" at bounding box center [947, 288] width 62 height 13
click at [1123, 252] on button "×" at bounding box center [1130, 252] width 15 height 26
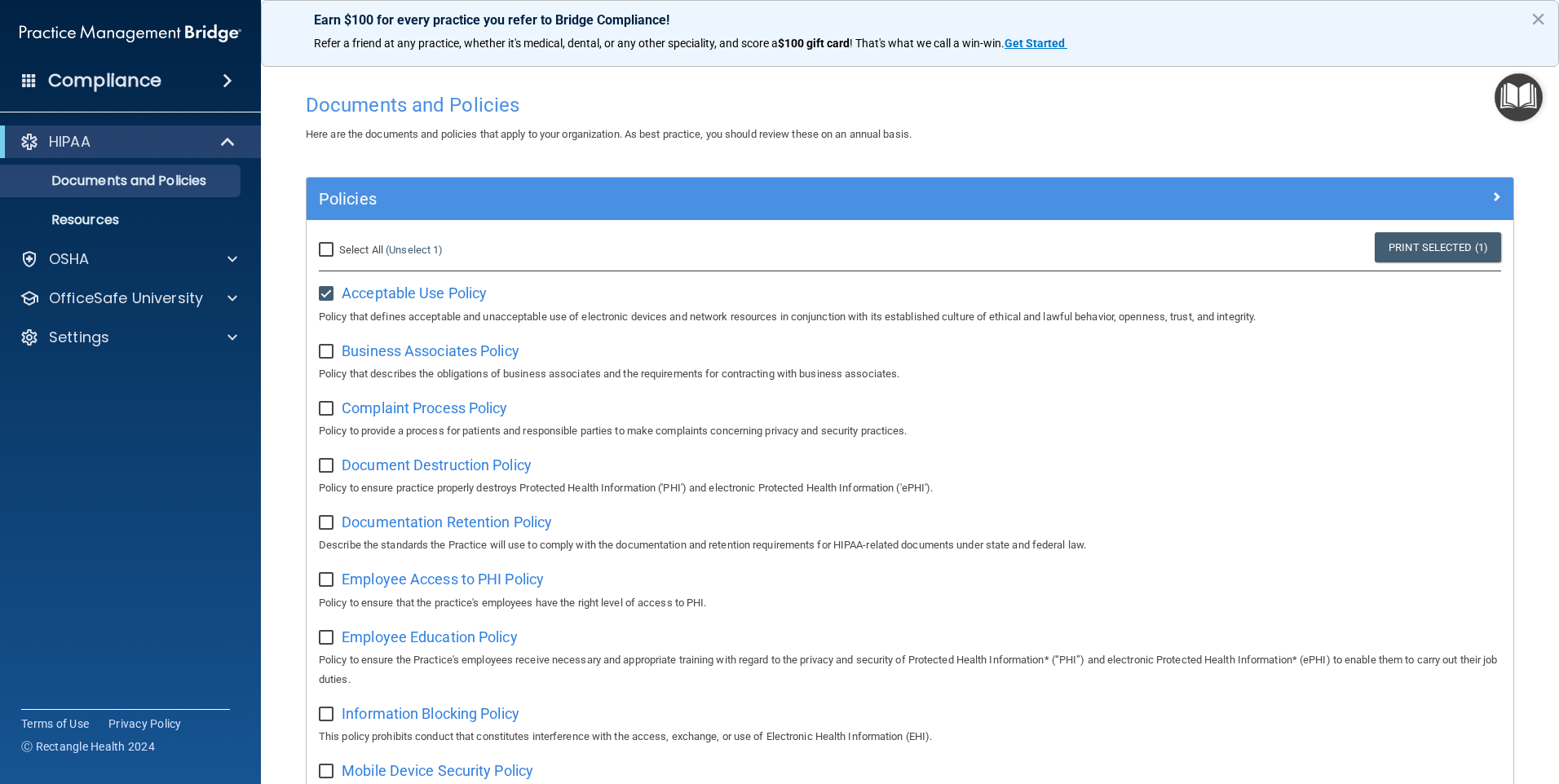
click at [1532, 104] on img "Open Resource Center" at bounding box center [1518, 97] width 48 height 48
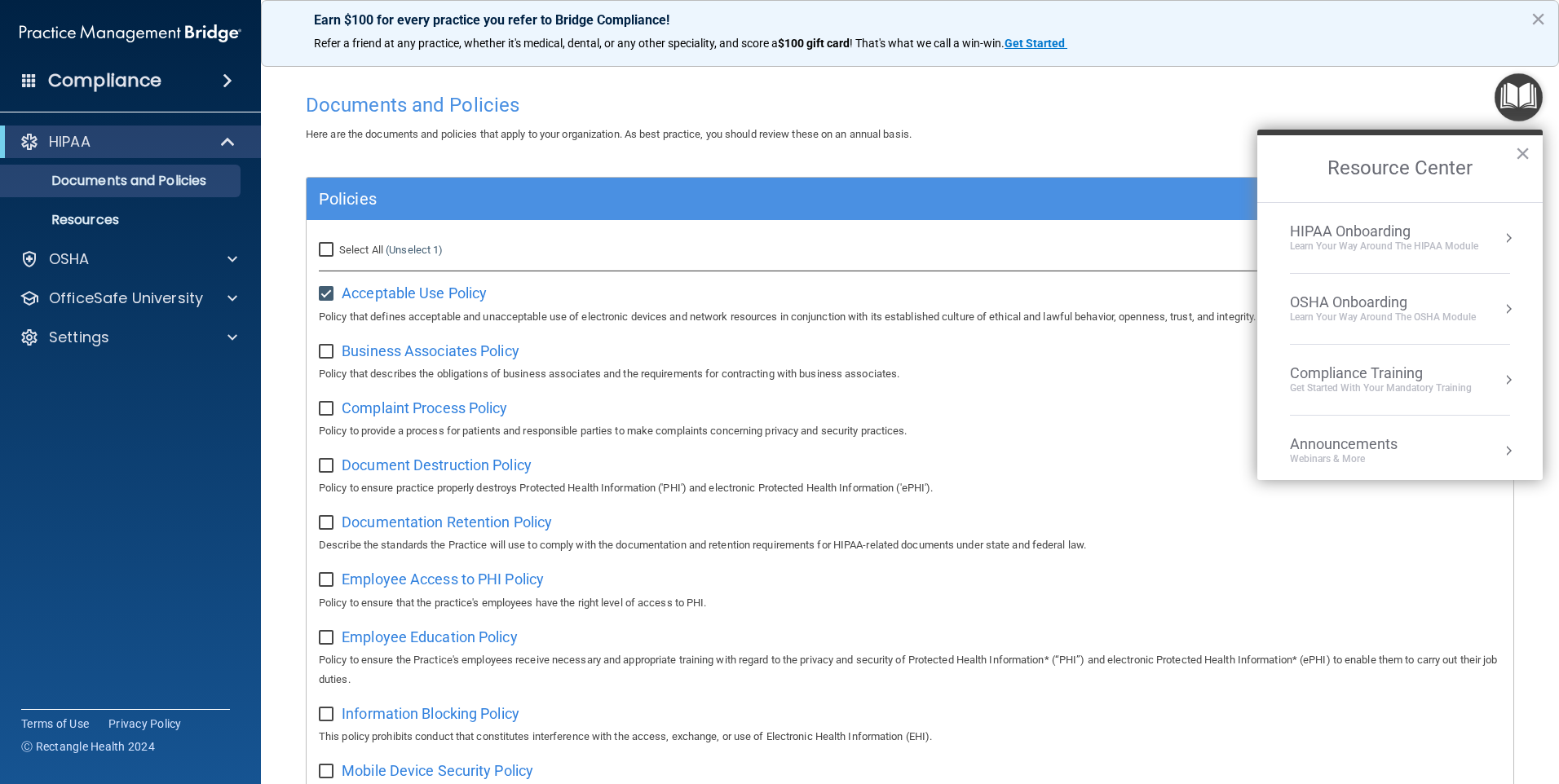
click at [1476, 316] on div "OSHA Onboarding Learn your way around the OSHA module" at bounding box center [1400, 308] width 220 height 31
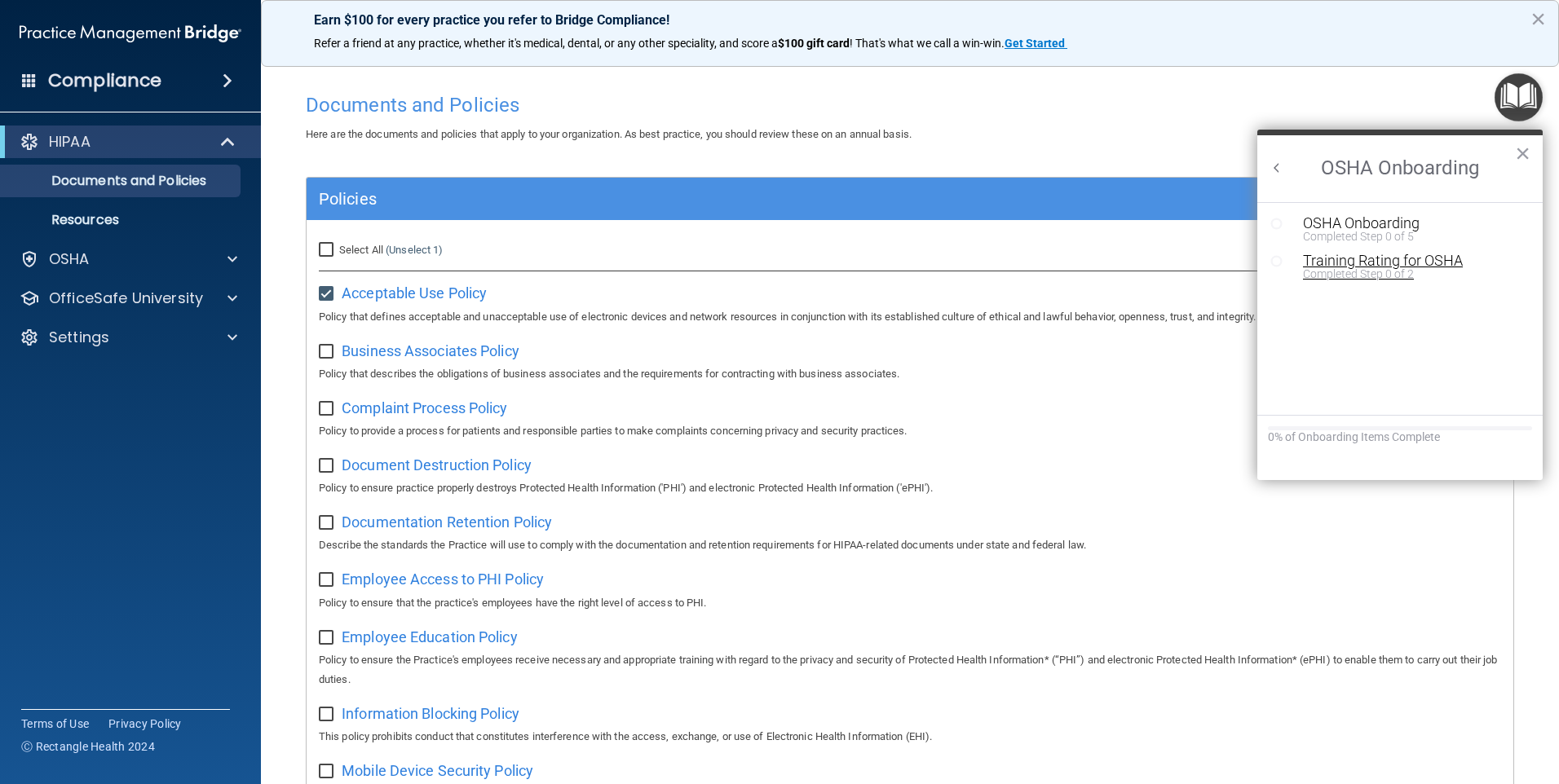
click at [1343, 272] on div "Completed Step 0 of 2" at bounding box center [1412, 274] width 218 height 11
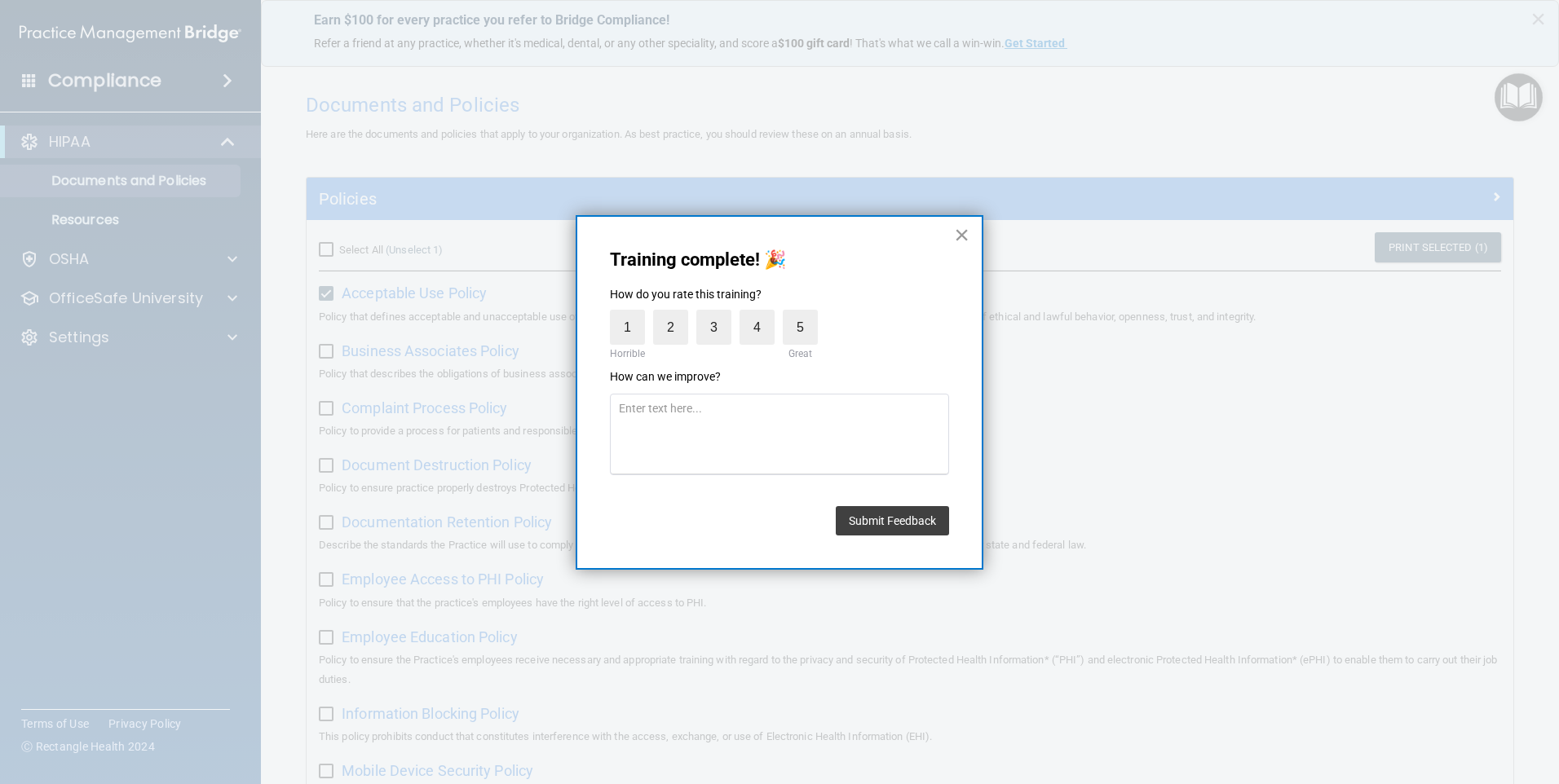
click at [960, 242] on button "×" at bounding box center [962, 234] width 15 height 26
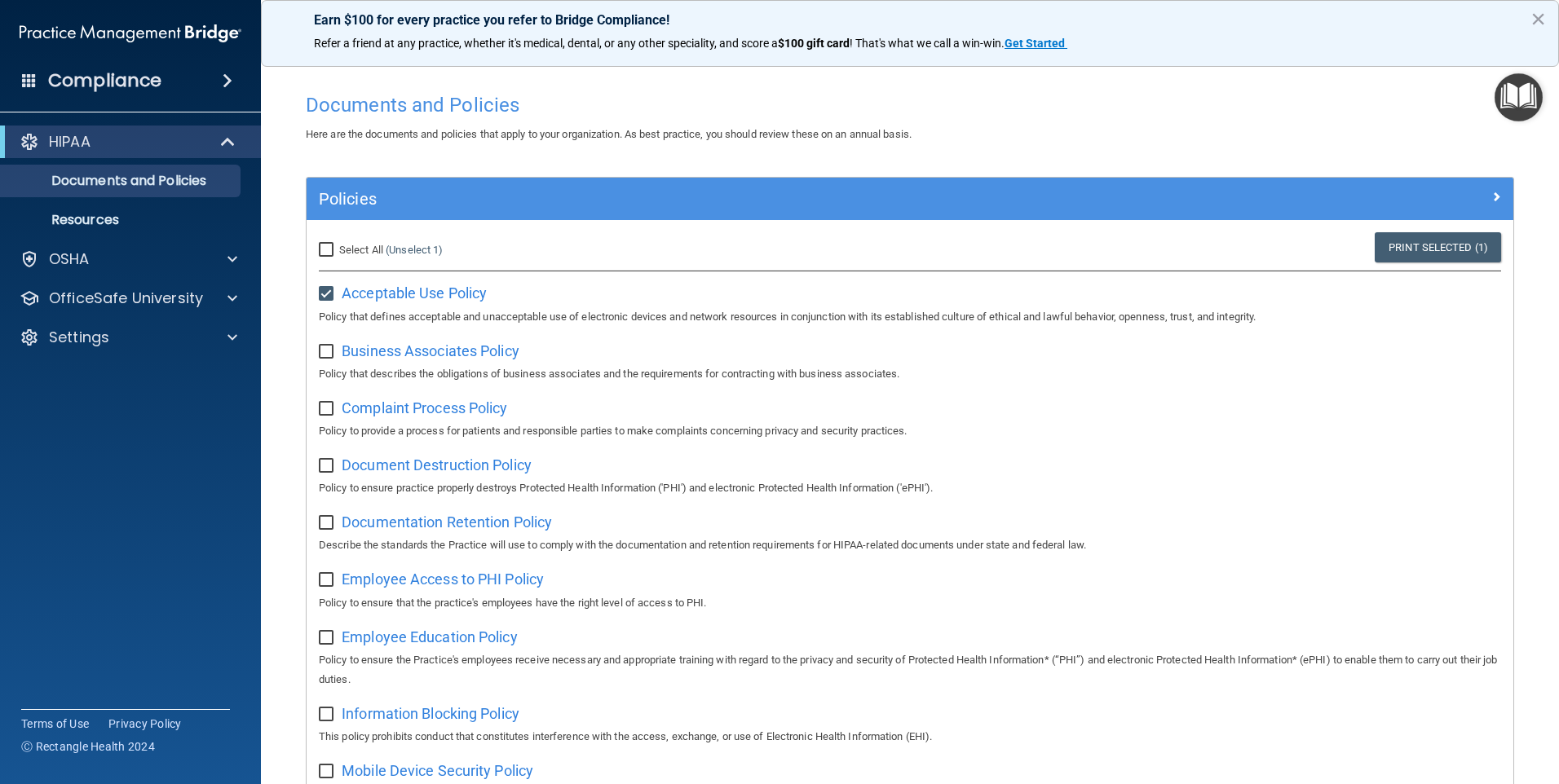
click at [324, 253] on input "Select All (Unselect 1) Unselect All" at bounding box center [329, 251] width 19 height 13
checkbox input "true"
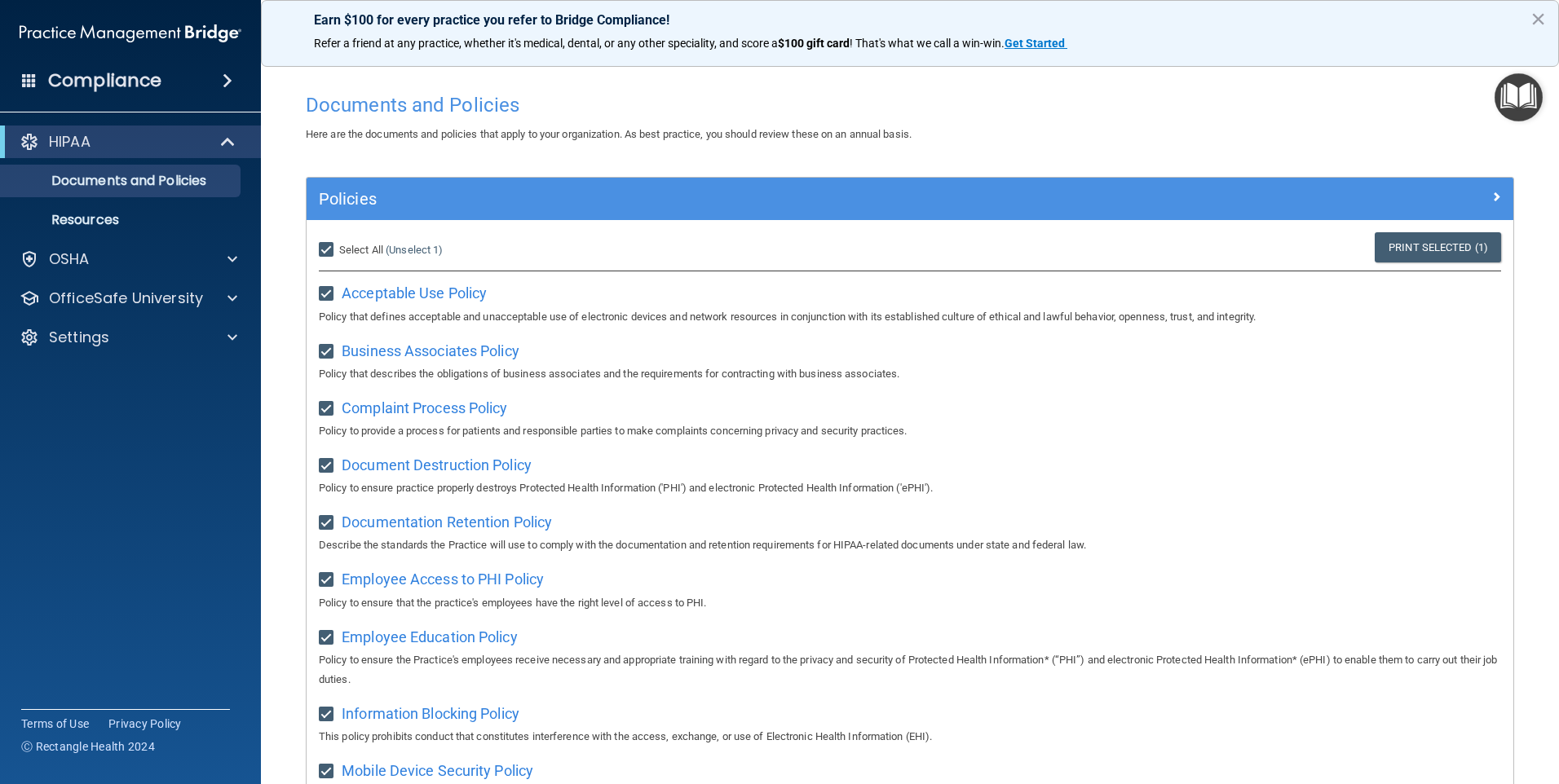
checkbox input "true"
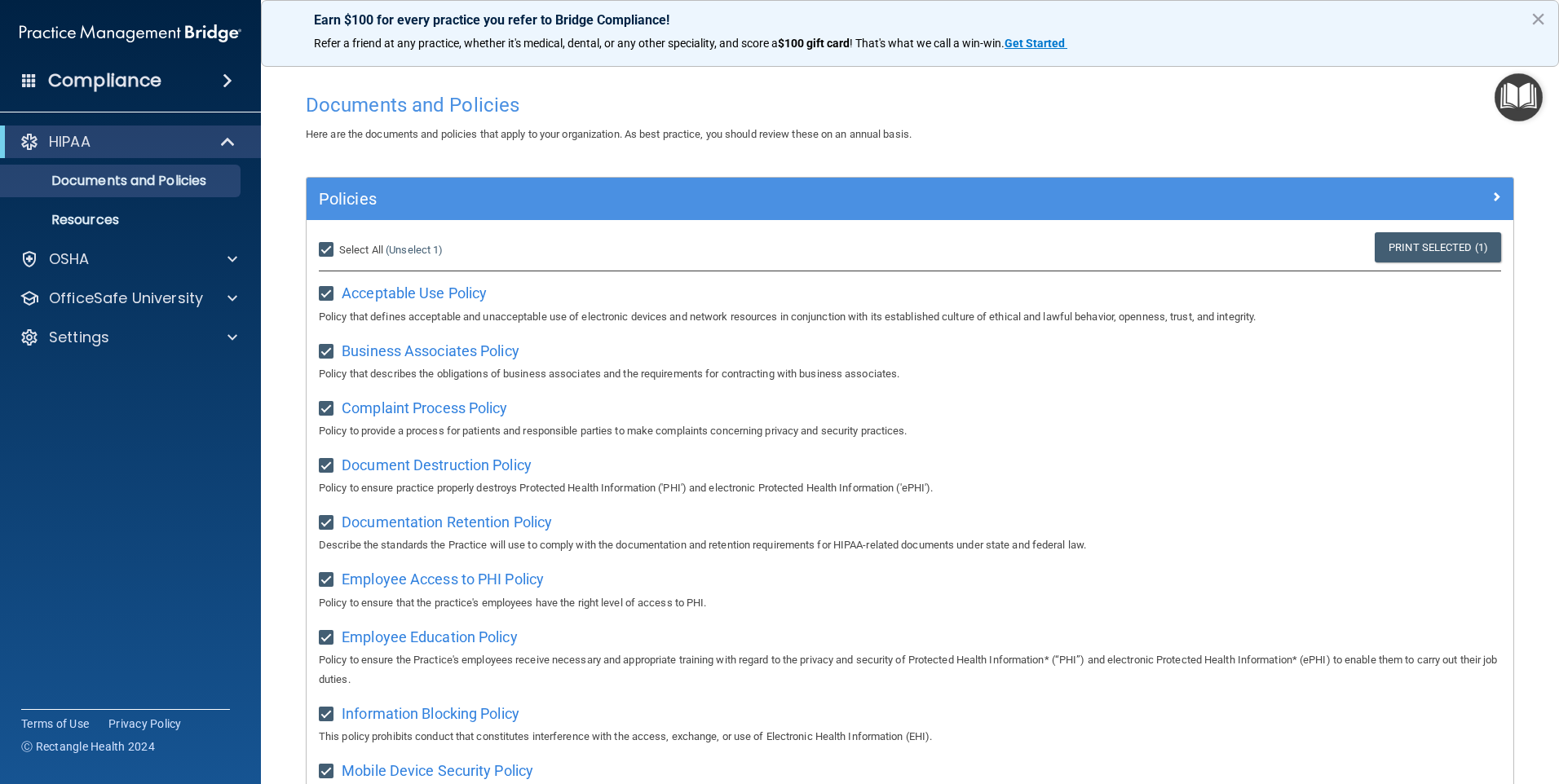
checkbox input "true"
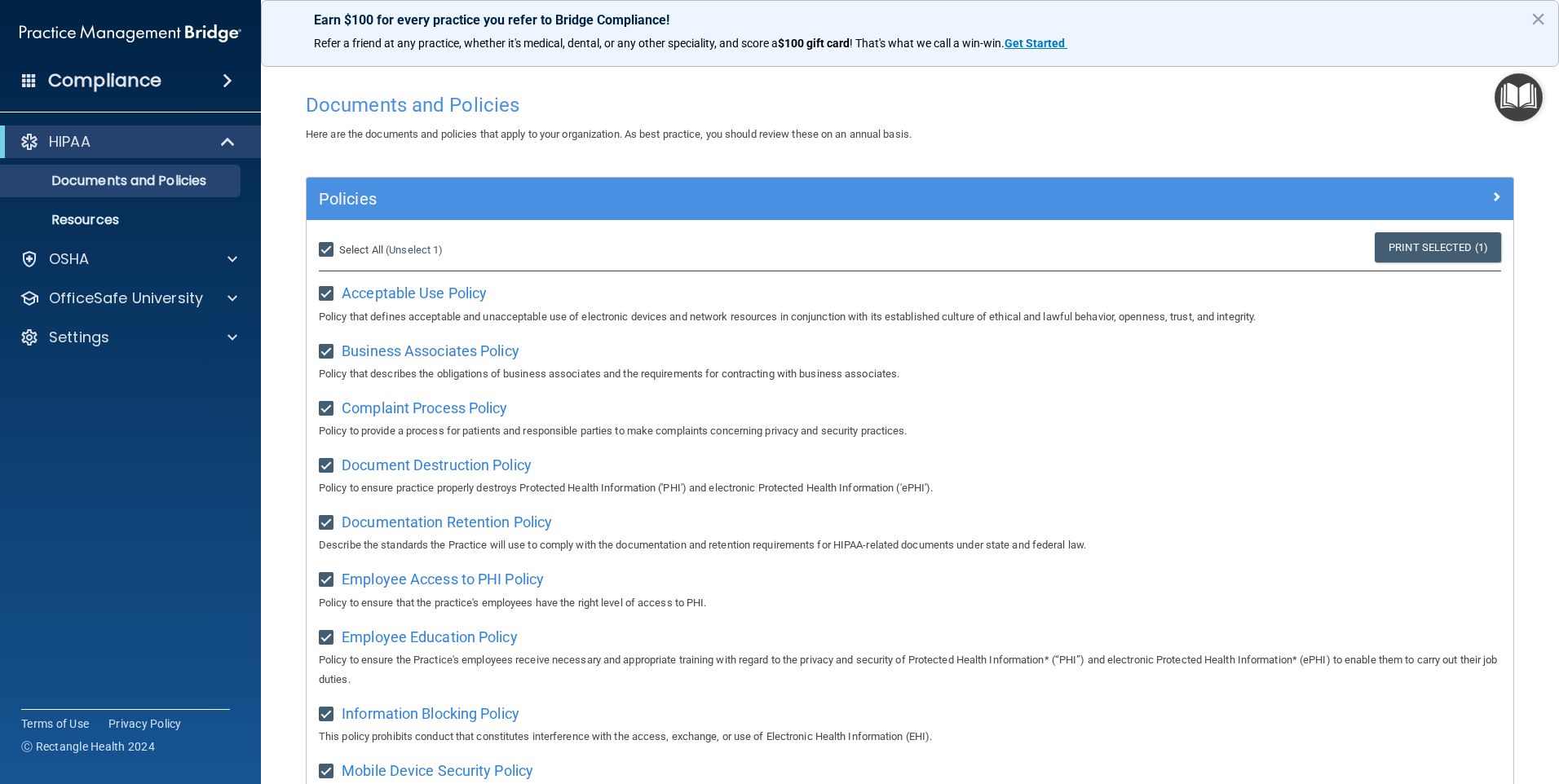
checkbox input "true"
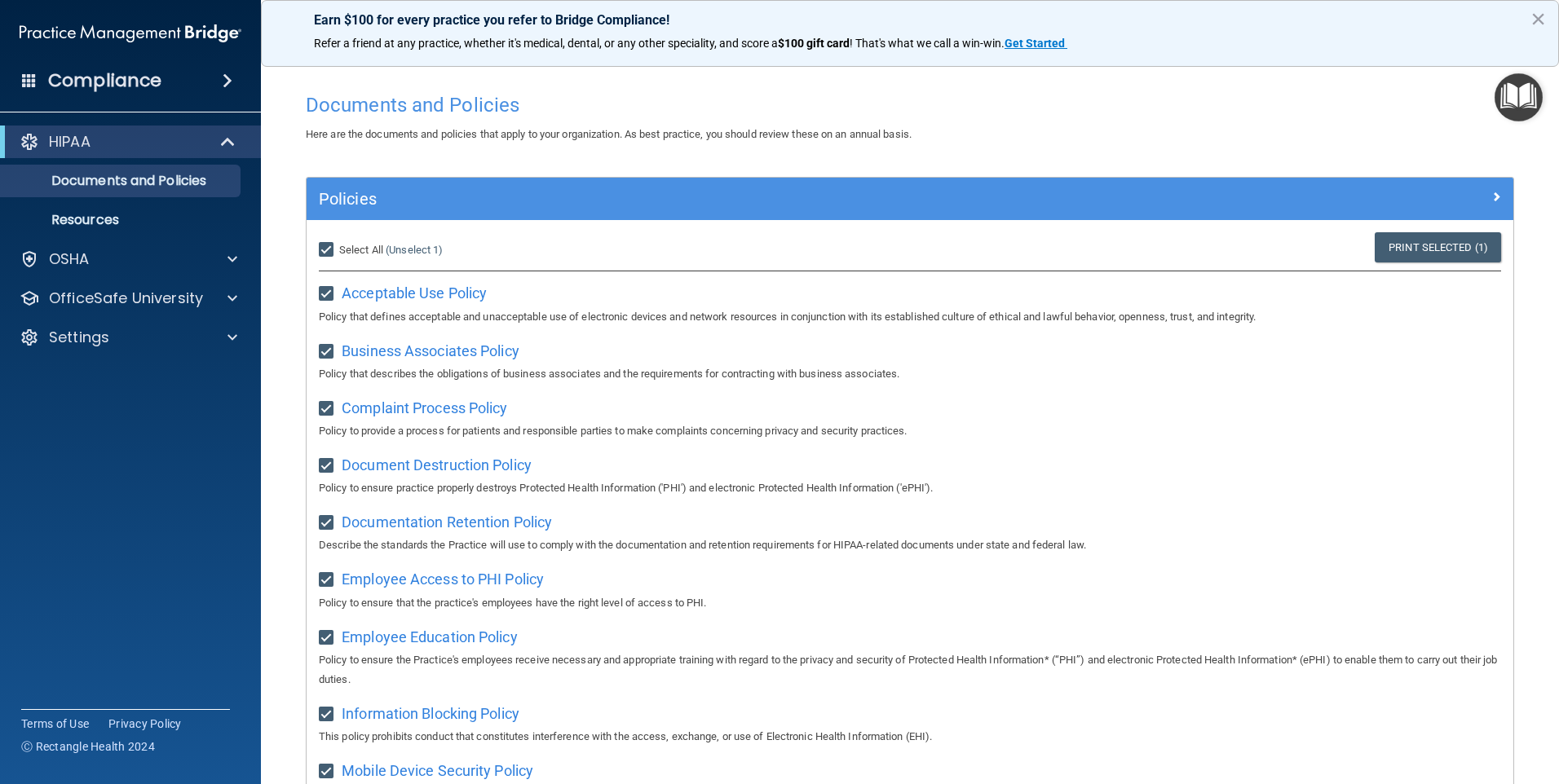
checkbox input "true"
click at [1408, 248] on link "Print Selected (21)" at bounding box center [1435, 248] width 132 height 30
click at [134, 148] on div "HIPAA" at bounding box center [108, 141] width 201 height 20
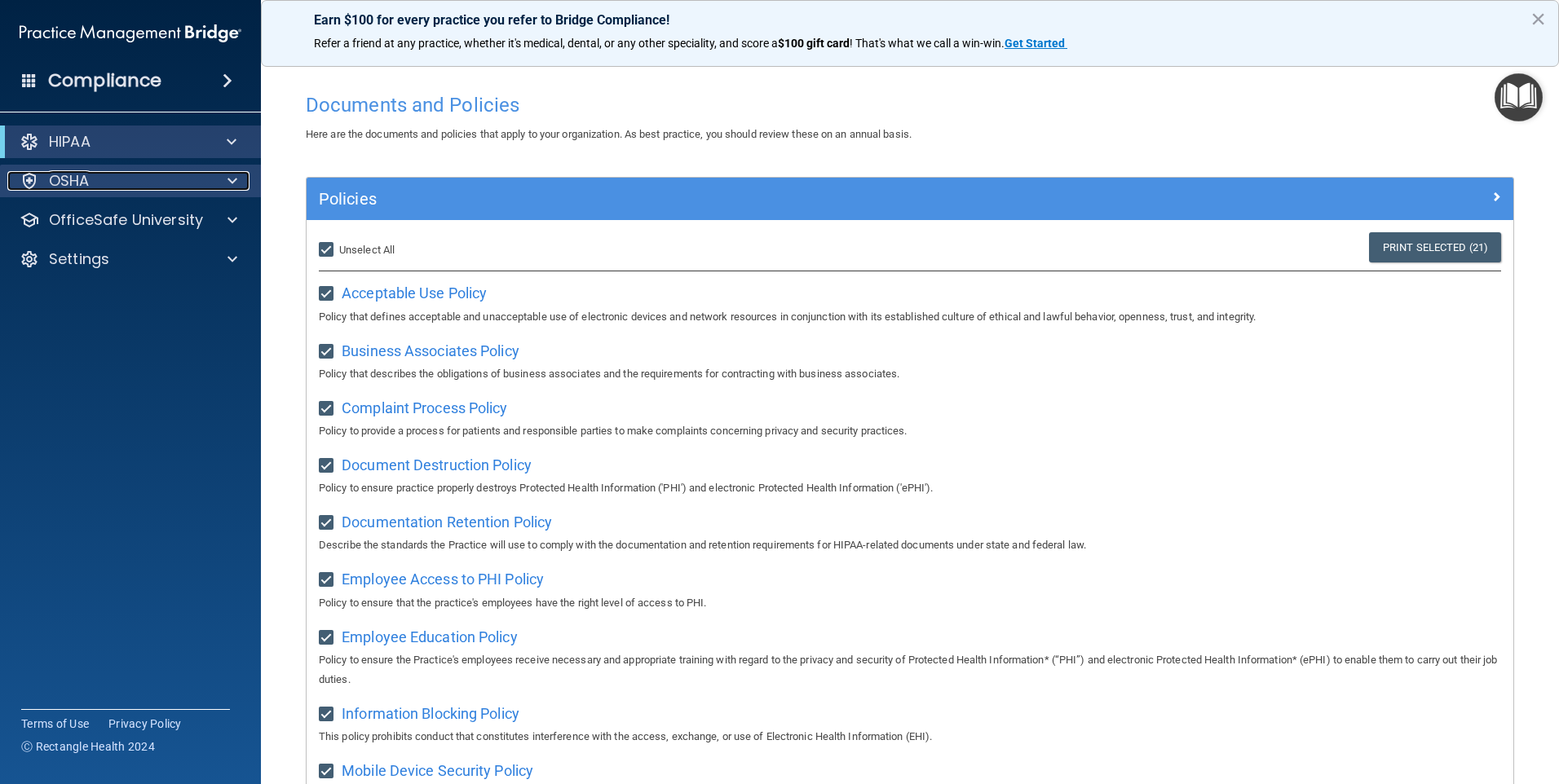
click at [197, 177] on div "OSHA" at bounding box center [108, 180] width 202 height 20
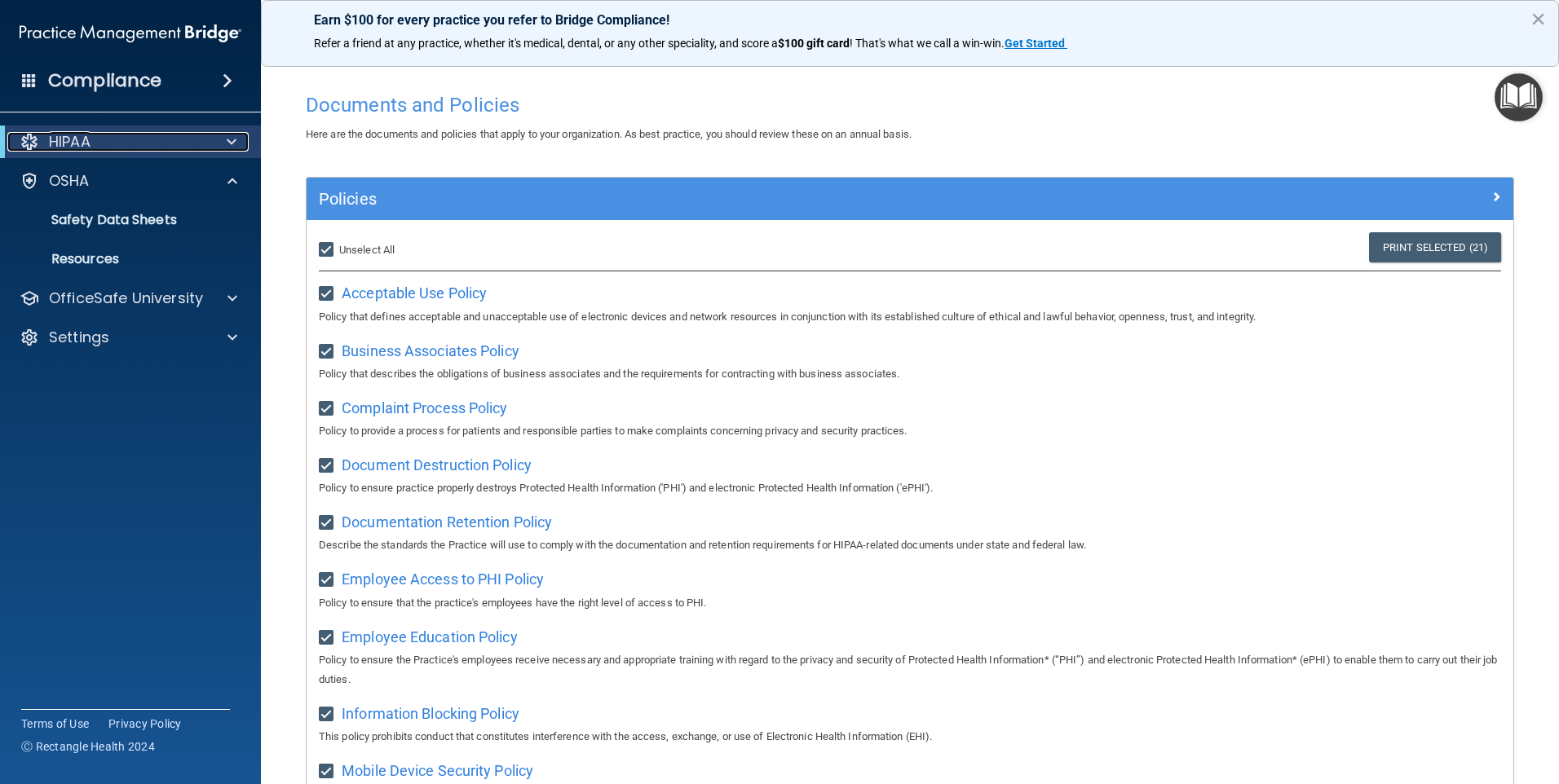
click at [202, 141] on div "HIPAA" at bounding box center [108, 141] width 201 height 20
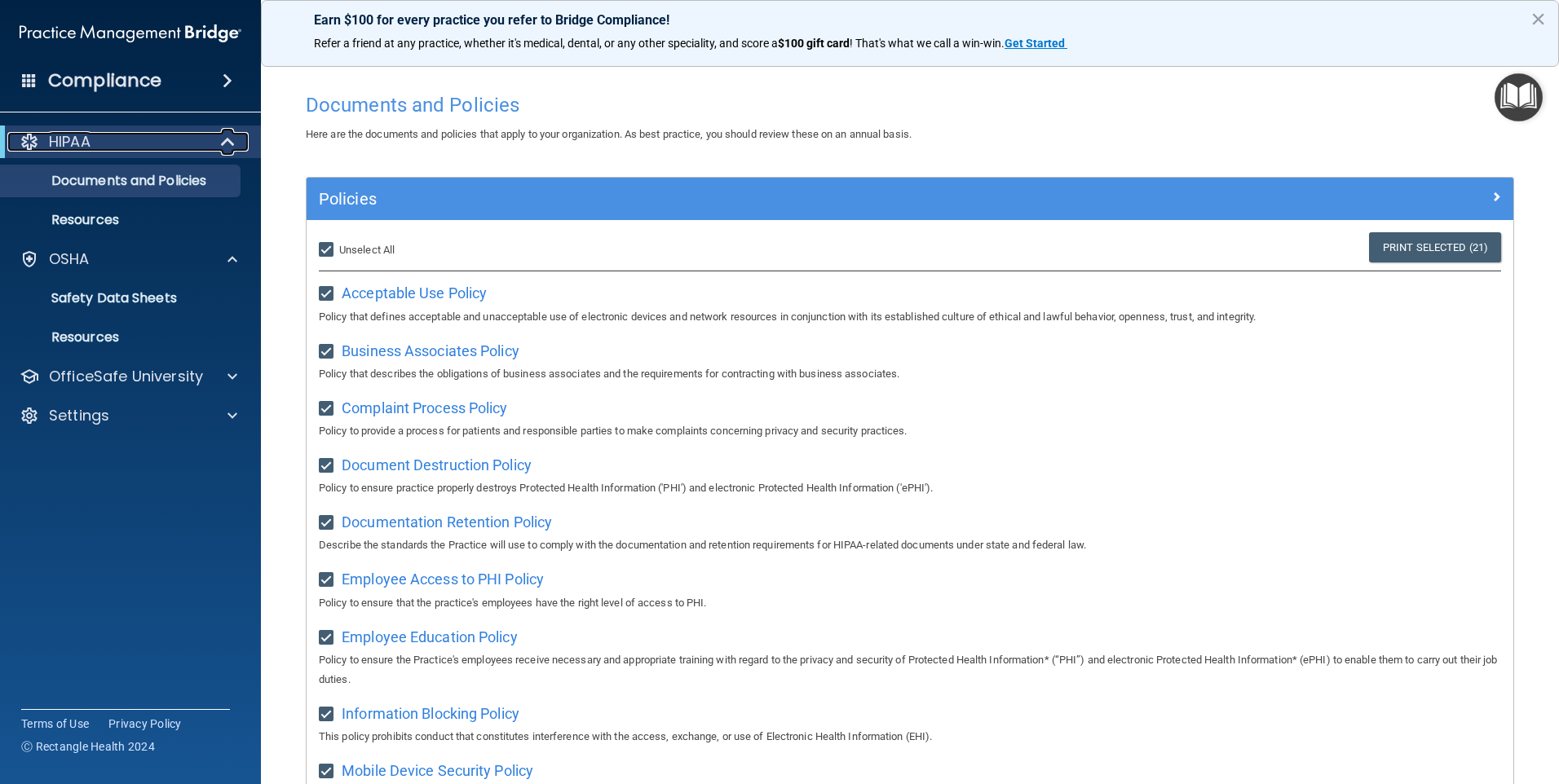
click at [40, 144] on div "HIPAA" at bounding box center [108, 141] width 201 height 20
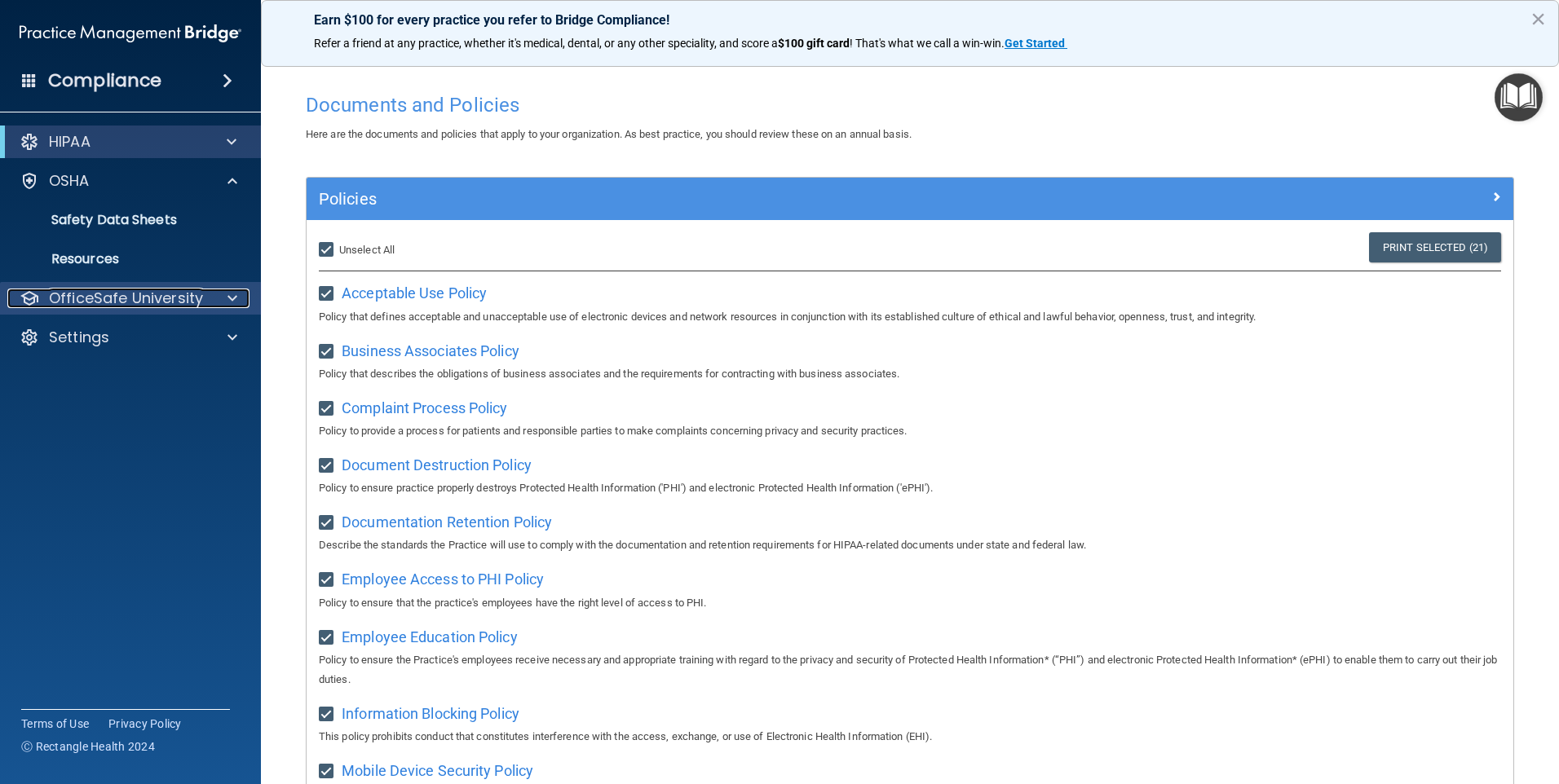
click at [131, 294] on p "OfficeSafe University" at bounding box center [126, 298] width 154 height 20
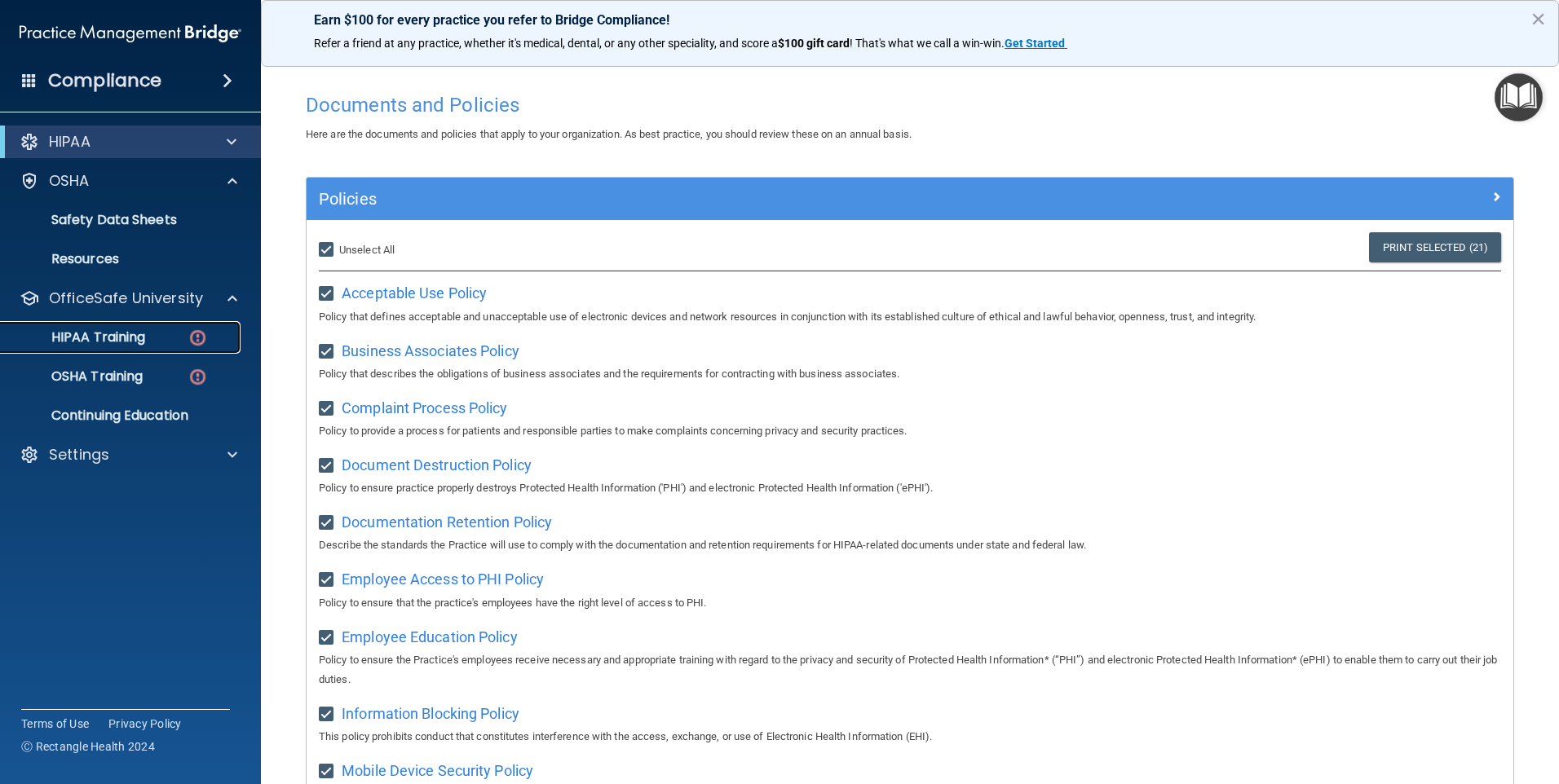
click at [128, 327] on link "HIPAA Training" at bounding box center [112, 337] width 257 height 32
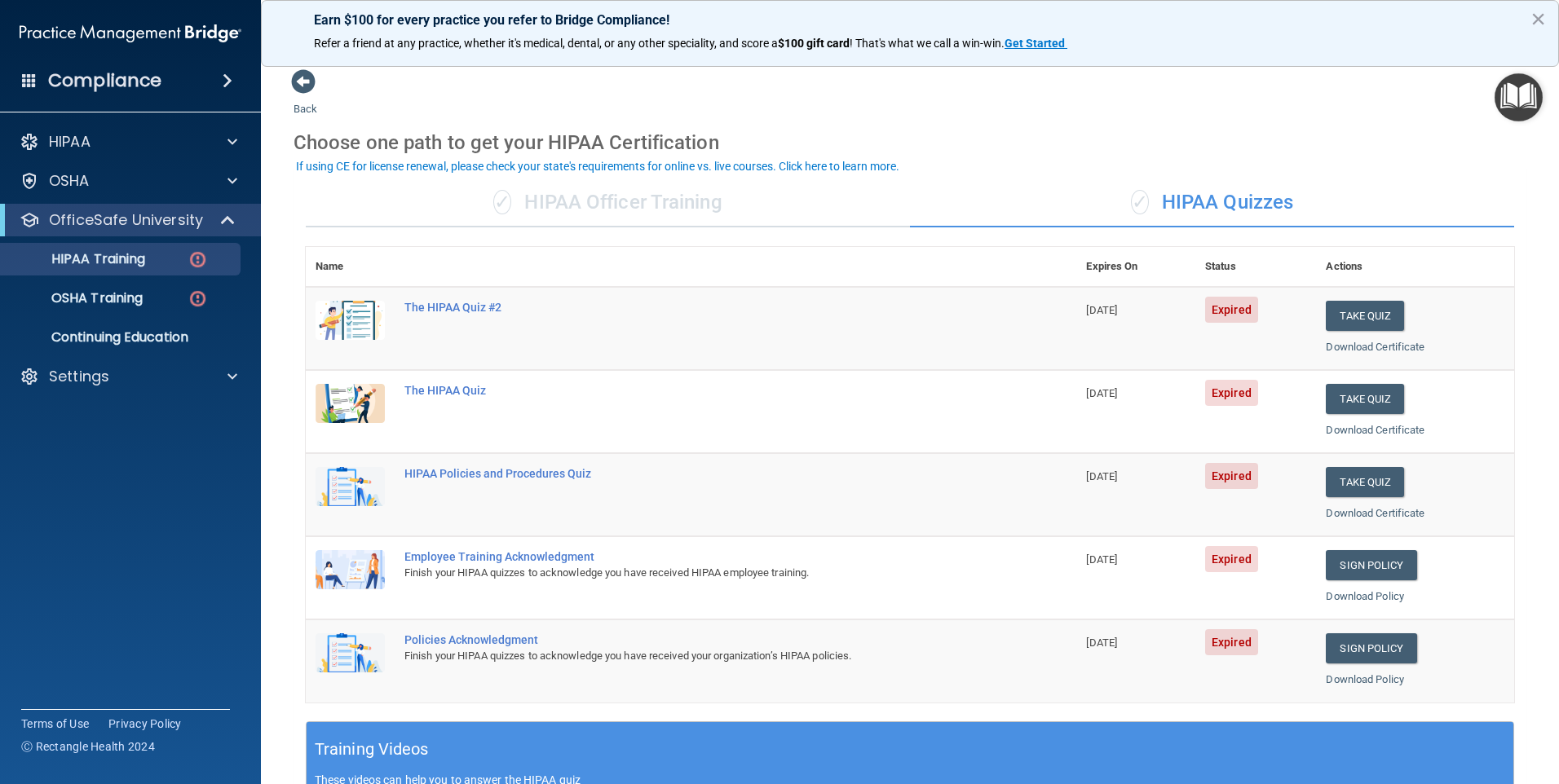
click at [837, 211] on div "✓ HIPAA Officer Training" at bounding box center [608, 203] width 604 height 49
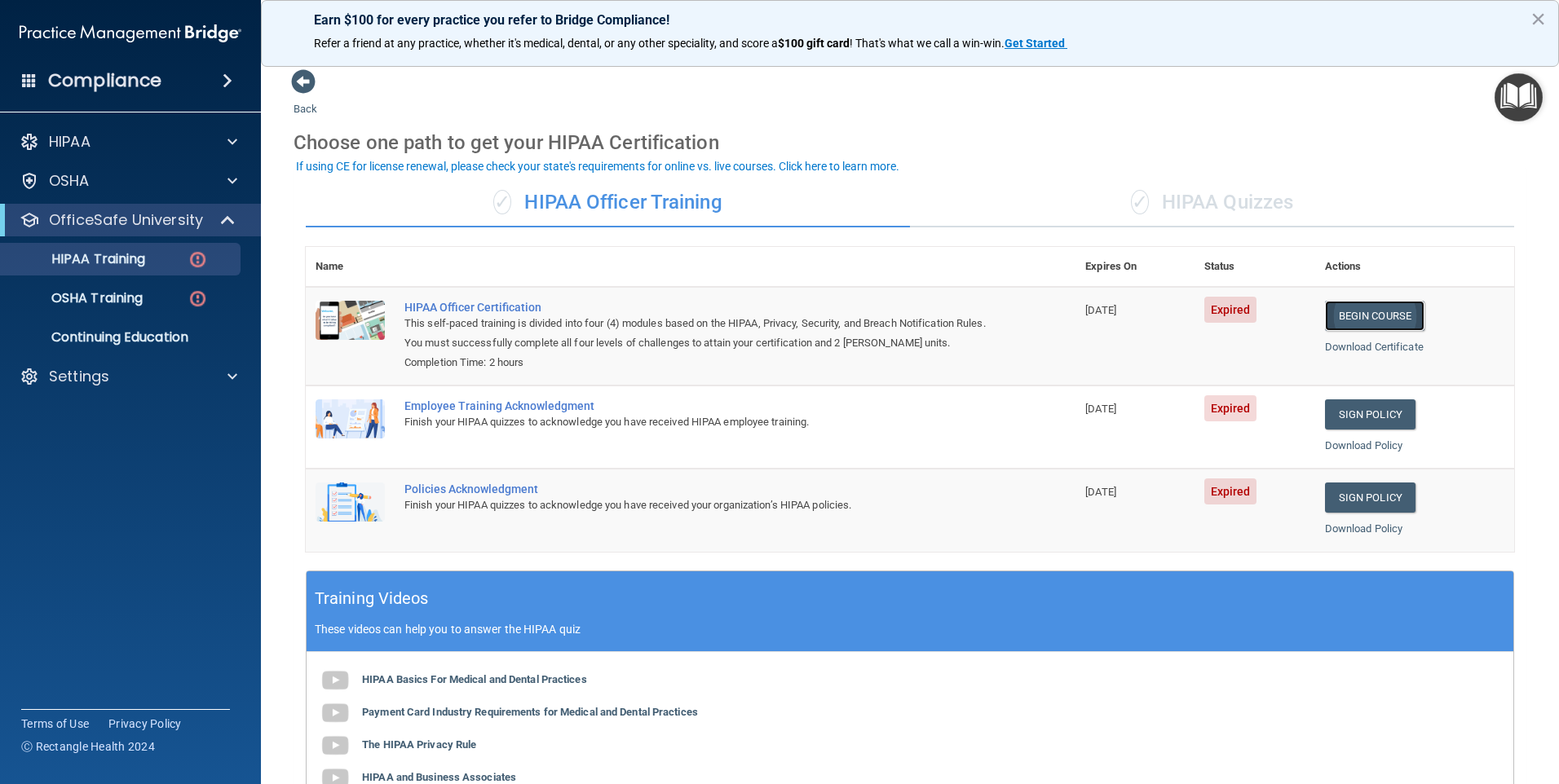
click at [1365, 312] on link "Begin Course" at bounding box center [1375, 316] width 100 height 30
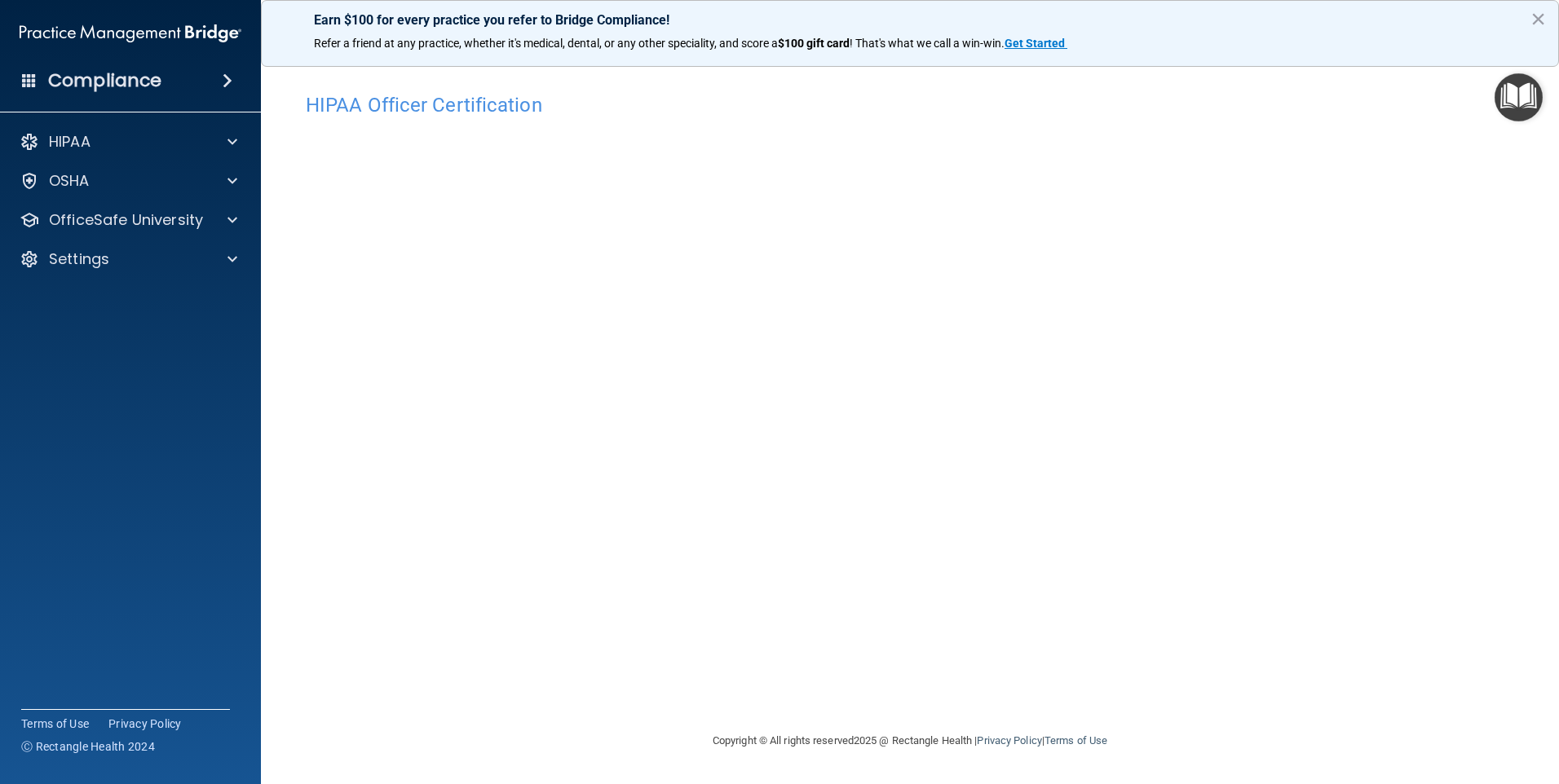
click at [444, 112] on h4 "HIPAA Officer Certification" at bounding box center [910, 105] width 1209 height 21
click at [92, 265] on p "Settings" at bounding box center [80, 259] width 61 height 20
click at [84, 330] on p "Sign Out" at bounding box center [122, 337] width 222 height 16
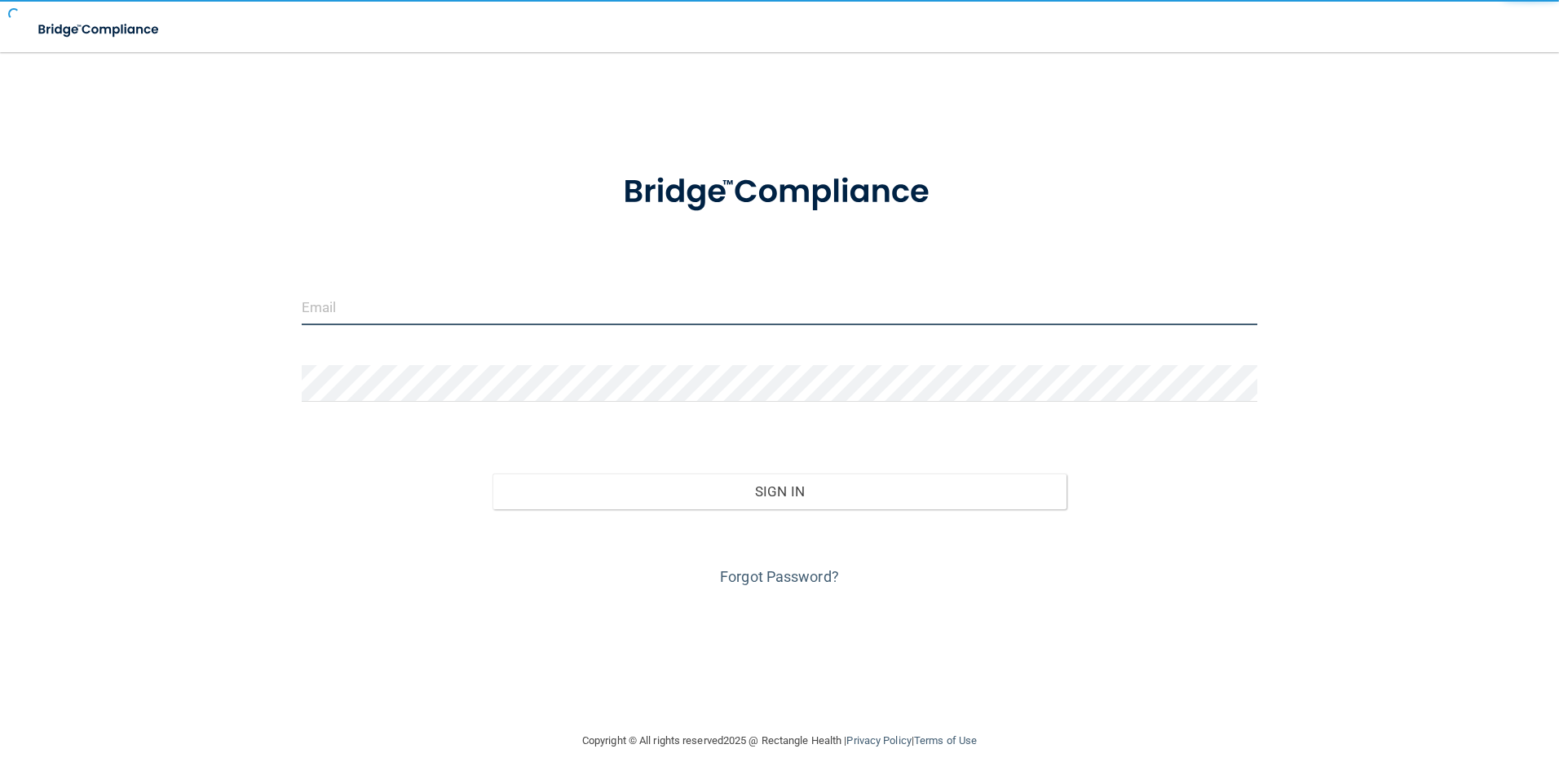
type input "[EMAIL_ADDRESS][DOMAIN_NAME]"
